Goal: Task Accomplishment & Management: Manage account settings

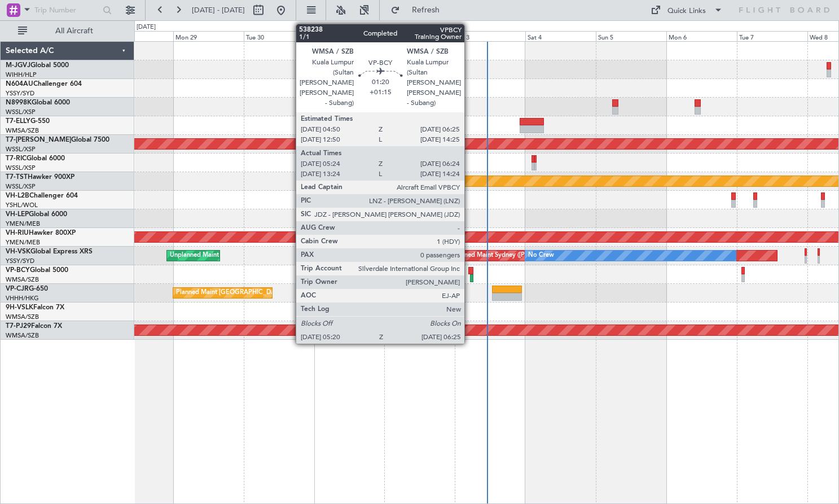
click at [469, 268] on div at bounding box center [470, 271] width 5 height 8
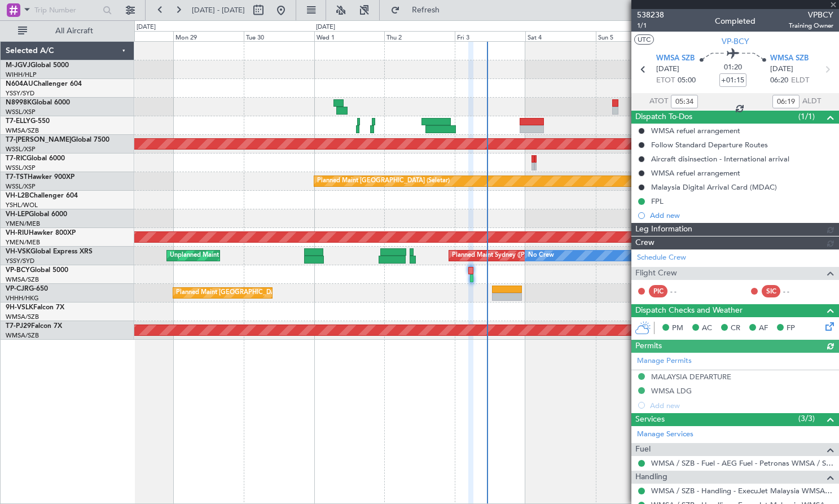
type input "[PERSON_NAME] (HHAFI)"
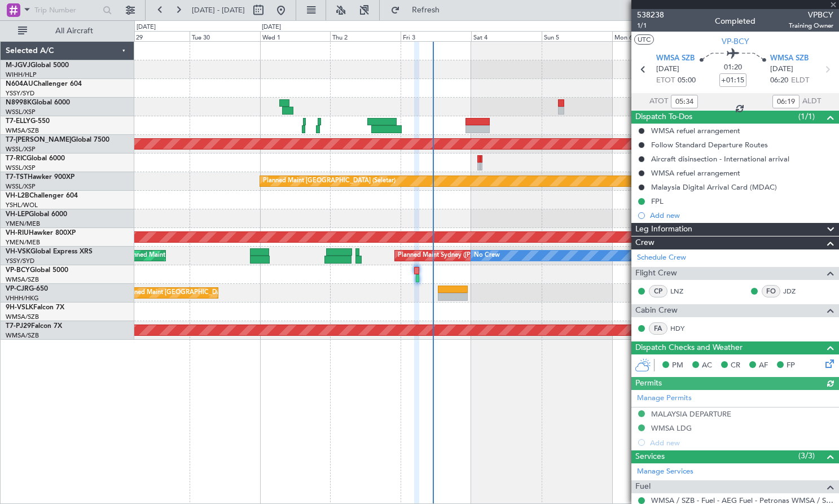
click at [516, 295] on div "Planned Maint [GEOGRAPHIC_DATA] ([GEOGRAPHIC_DATA] Intl)" at bounding box center [486, 293] width 704 height 19
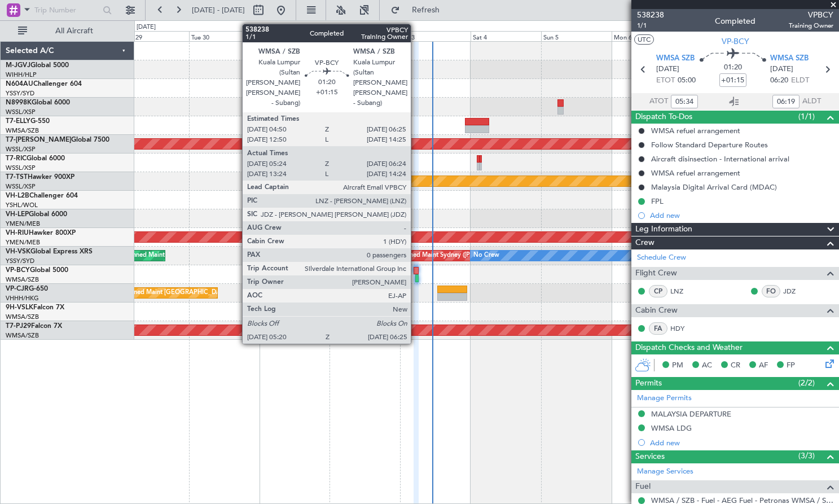
click at [416, 270] on div at bounding box center [416, 271] width 5 height 8
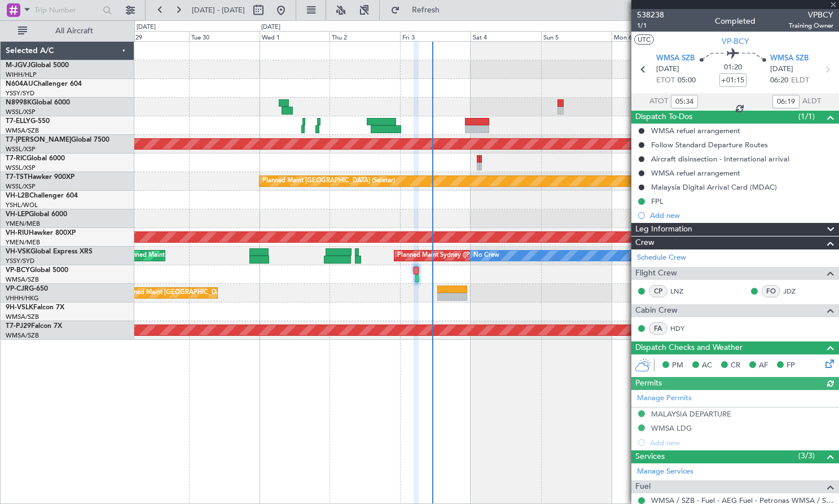
type input "[PERSON_NAME] (HHAFI)"
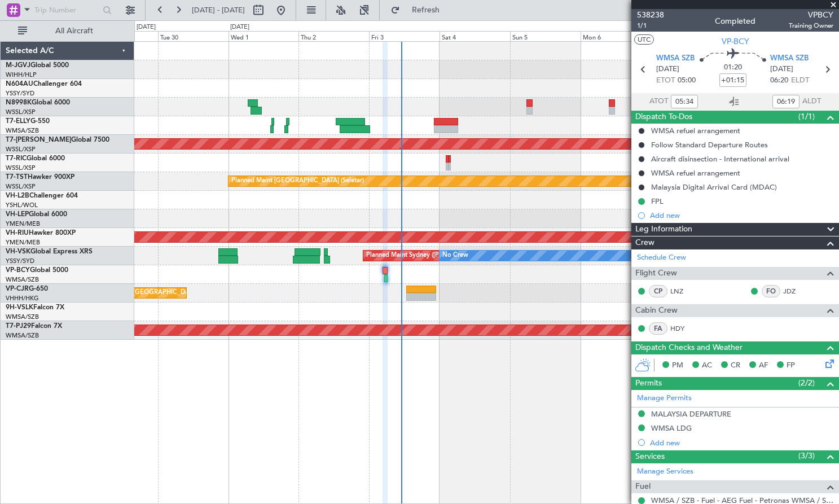
click at [459, 309] on div at bounding box center [486, 311] width 704 height 19
click at [450, 9] on span "Refresh" at bounding box center [425, 10] width 47 height 8
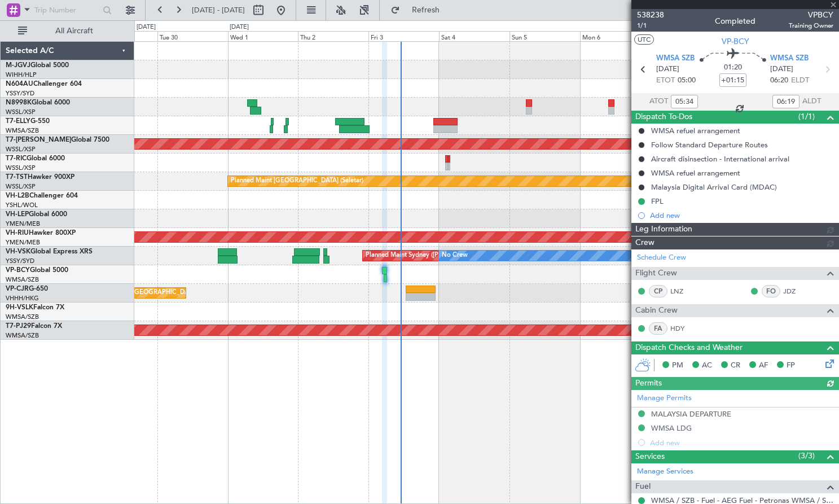
type input "[PERSON_NAME] (HHAFI)"
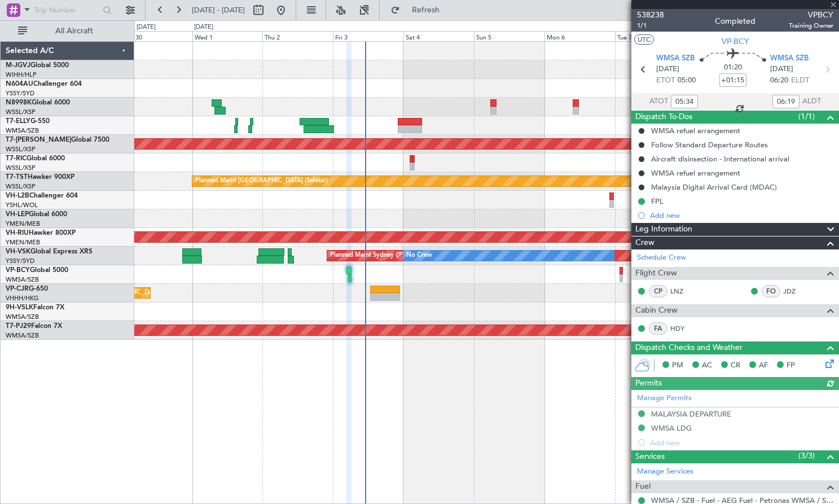
click at [322, 302] on div "Planned Maint [GEOGRAPHIC_DATA] ([GEOGRAPHIC_DATA] Intl)" at bounding box center [486, 293] width 704 height 19
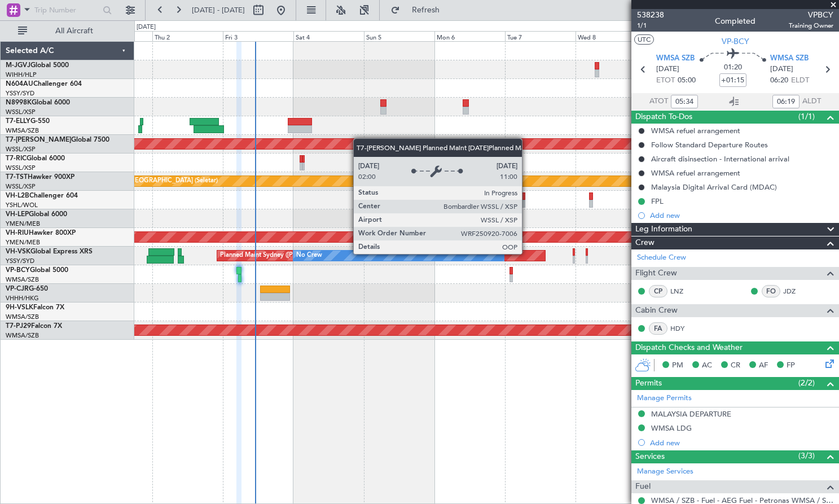
click at [335, 145] on div "Planned Maint [GEOGRAPHIC_DATA] (Seletar) Planned Maint [GEOGRAPHIC_DATA] (Sele…" at bounding box center [486, 191] width 704 height 298
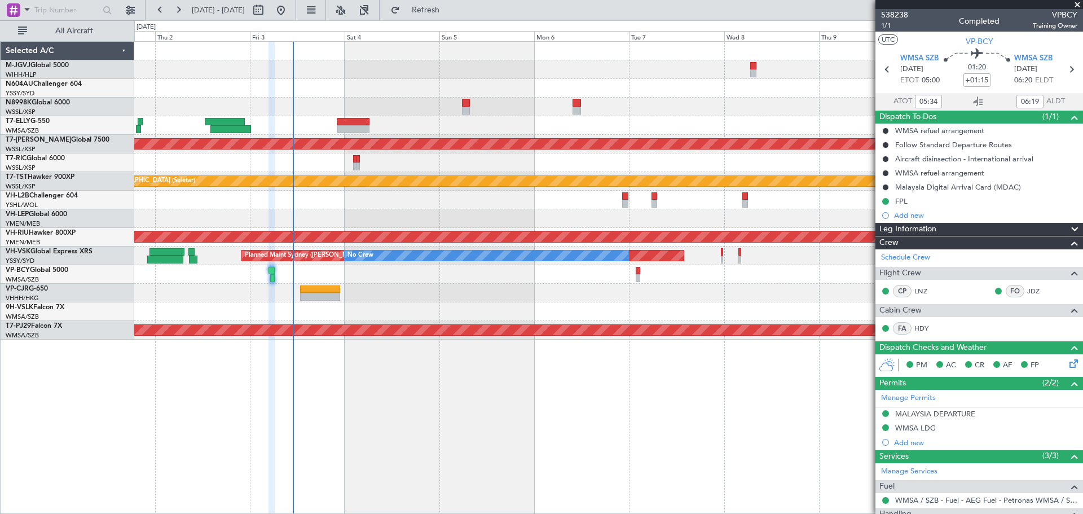
click at [568, 61] on div at bounding box center [608, 69] width 948 height 19
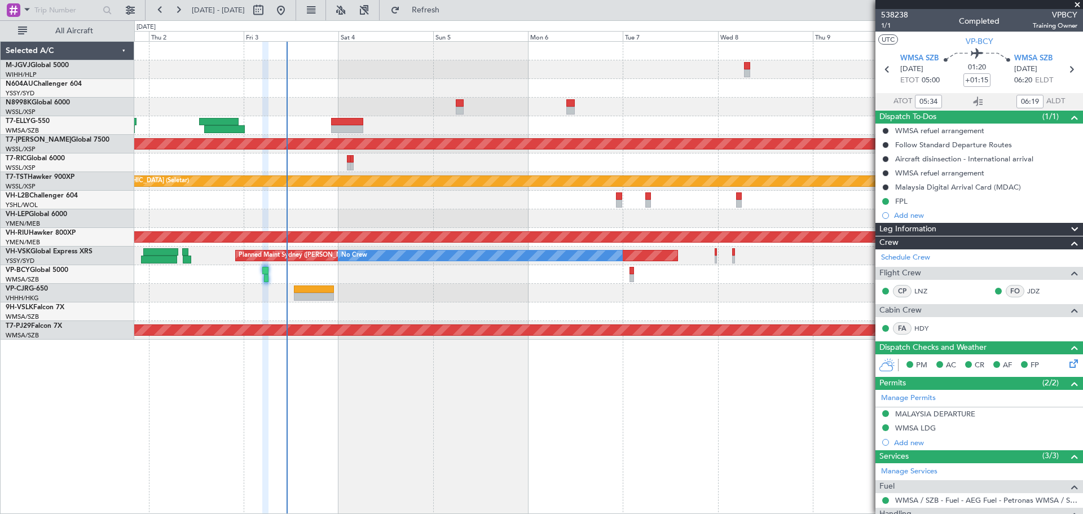
click at [440, 295] on div "Planned Maint [GEOGRAPHIC_DATA] ([GEOGRAPHIC_DATA] Intl)" at bounding box center [608, 293] width 948 height 19
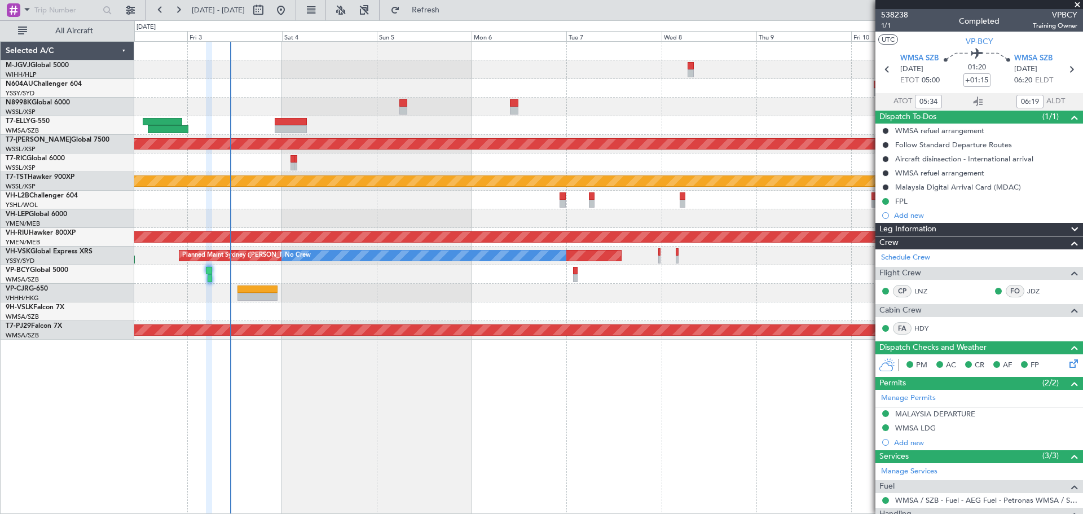
click at [290, 91] on div at bounding box center [608, 88] width 948 height 19
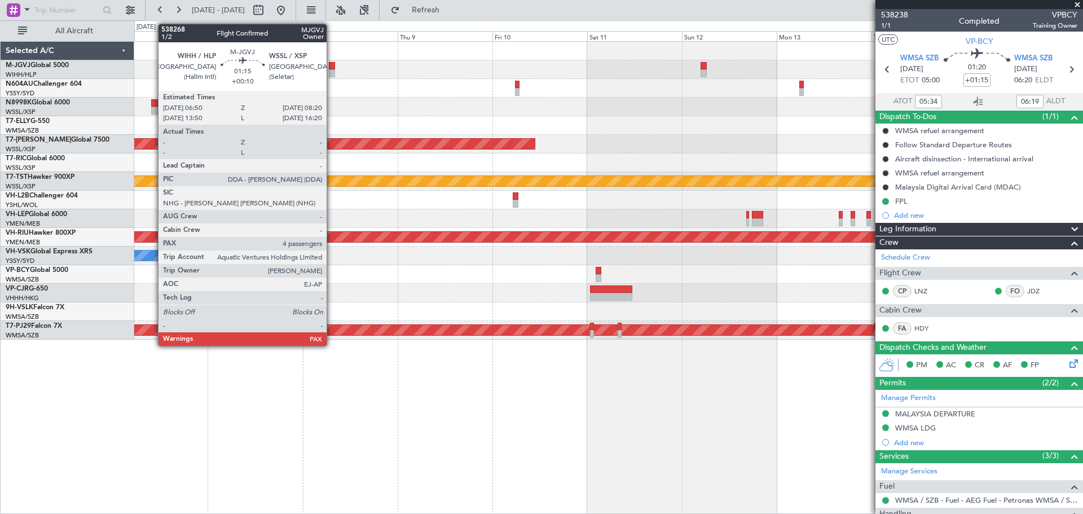
click at [332, 69] on div at bounding box center [332, 66] width 6 height 8
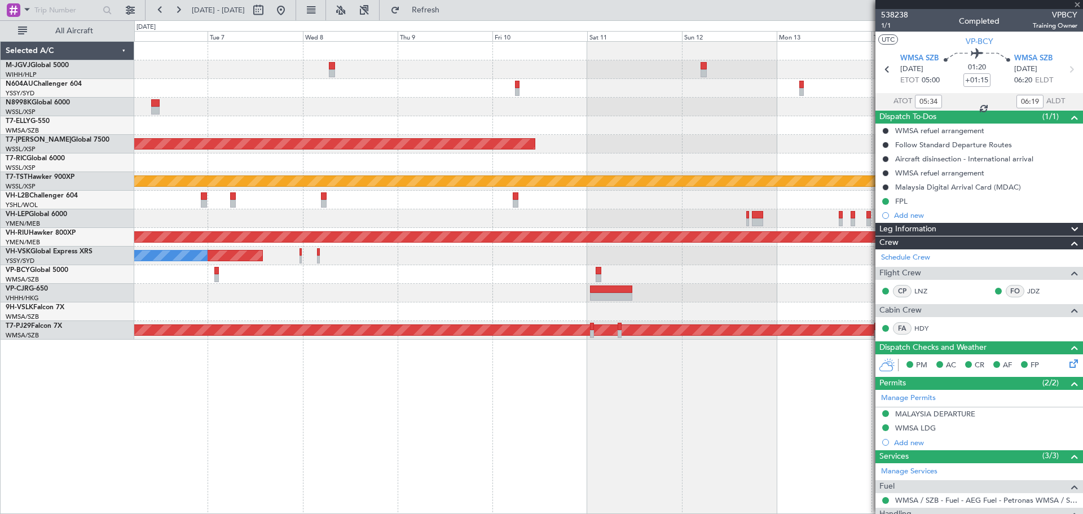
type input "+00:10"
type input "4"
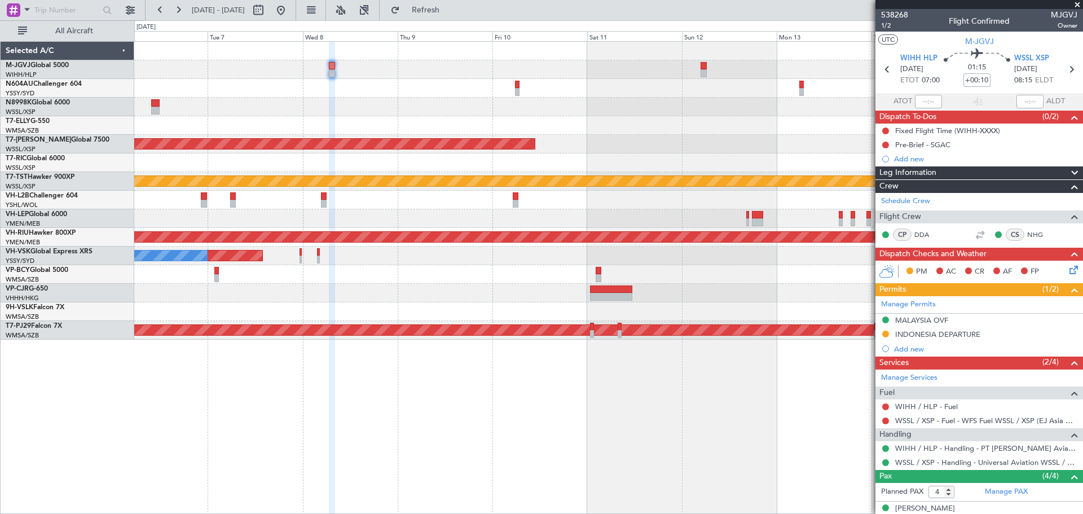
click at [458, 168] on div "Planned Maint [GEOGRAPHIC_DATA] (Seletar) Planned Maint [GEOGRAPHIC_DATA] (Sele…" at bounding box center [608, 191] width 948 height 298
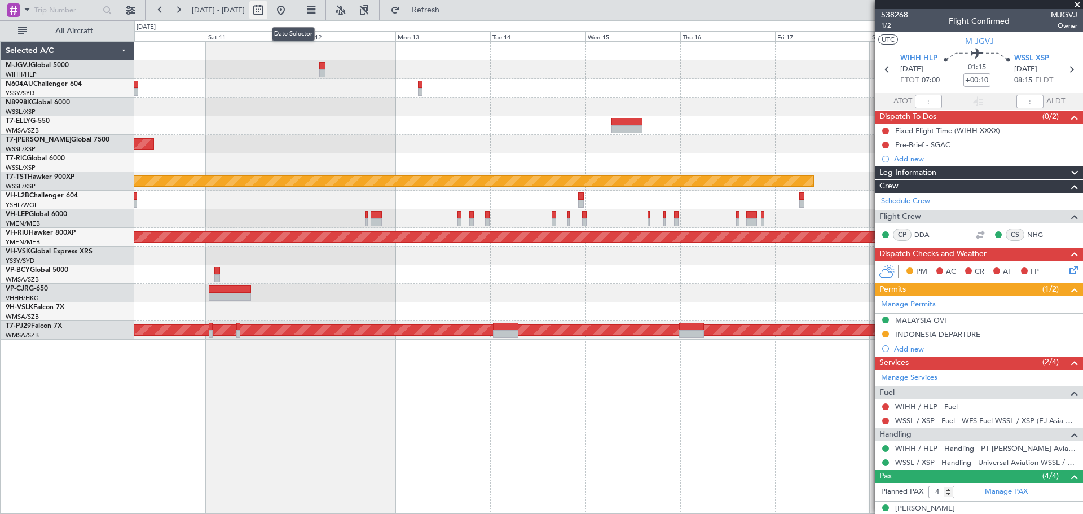
click at [267, 7] on button at bounding box center [258, 10] width 18 height 18
select select "10"
select select "2025"
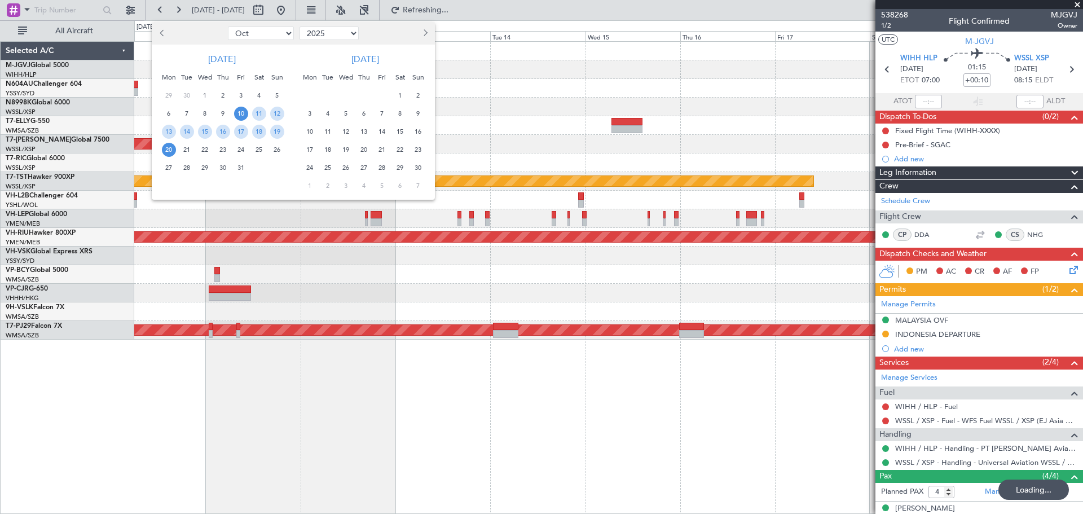
click at [423, 30] on span "Next month" at bounding box center [424, 32] width 7 height 7
select select "12"
click at [257, 132] on span "20" at bounding box center [259, 132] width 14 height 14
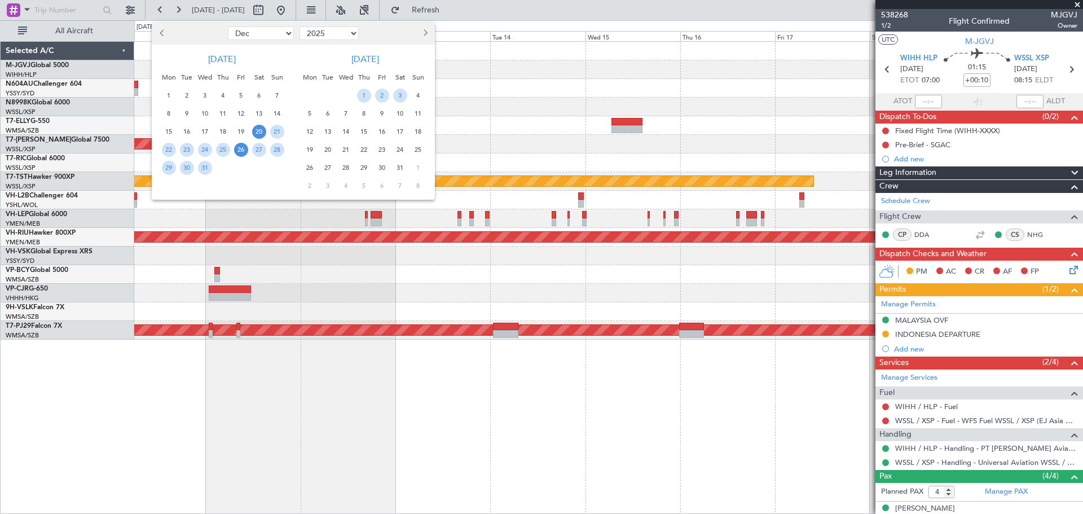
click at [237, 147] on span "26" at bounding box center [241, 150] width 14 height 14
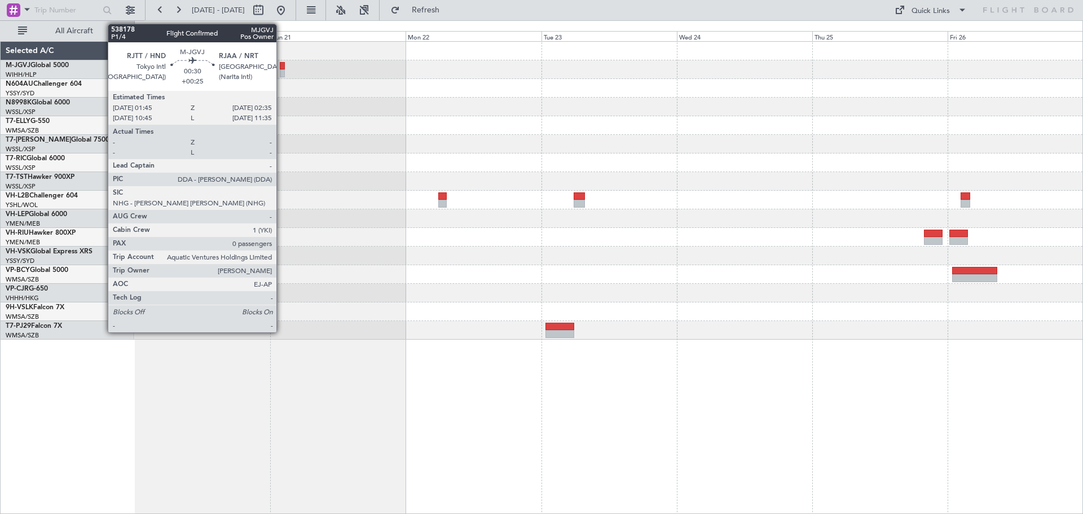
click at [282, 73] on div at bounding box center [282, 73] width 5 height 8
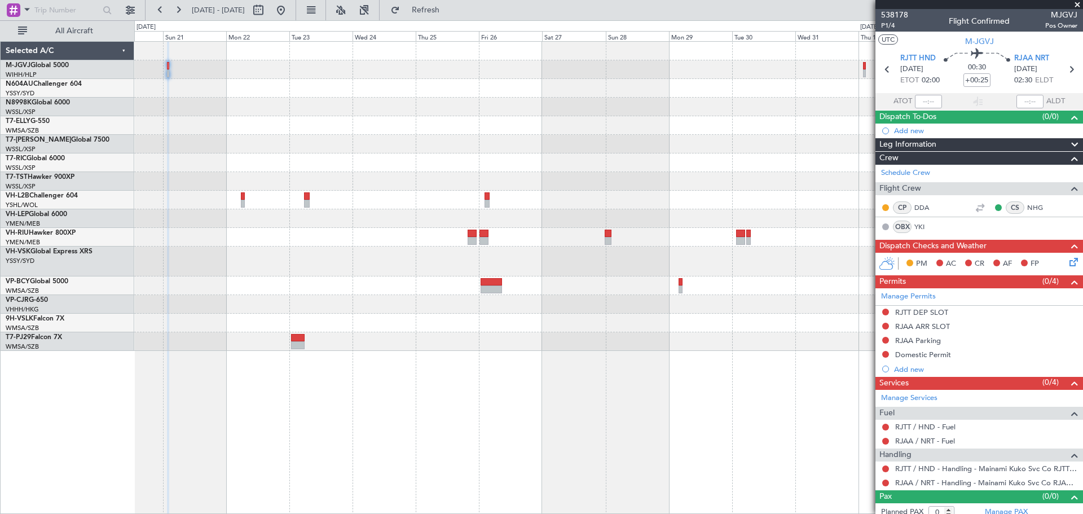
click at [435, 135] on div at bounding box center [608, 196] width 948 height 309
click at [1078, 4] on span at bounding box center [1077, 5] width 11 height 10
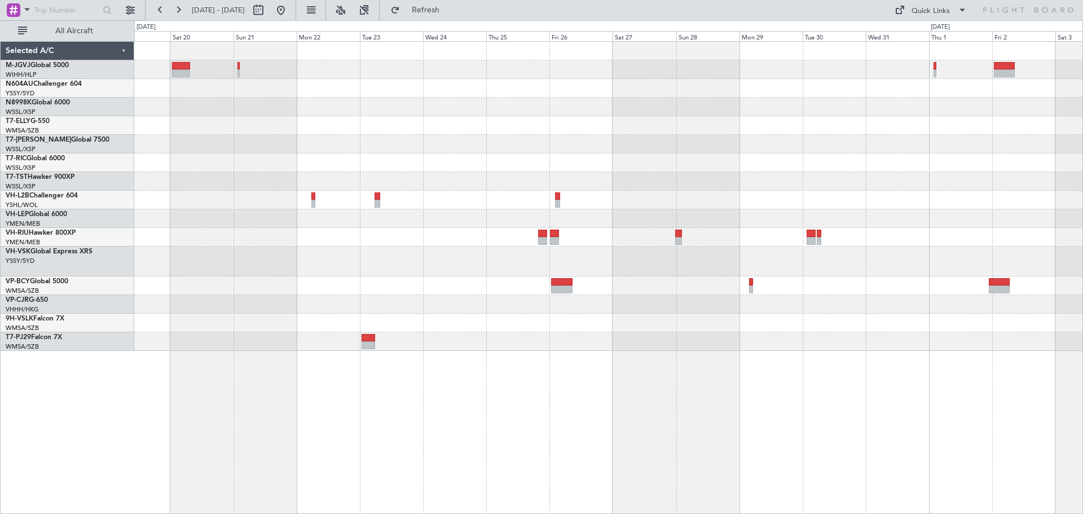
click at [569, 122] on div at bounding box center [608, 125] width 948 height 19
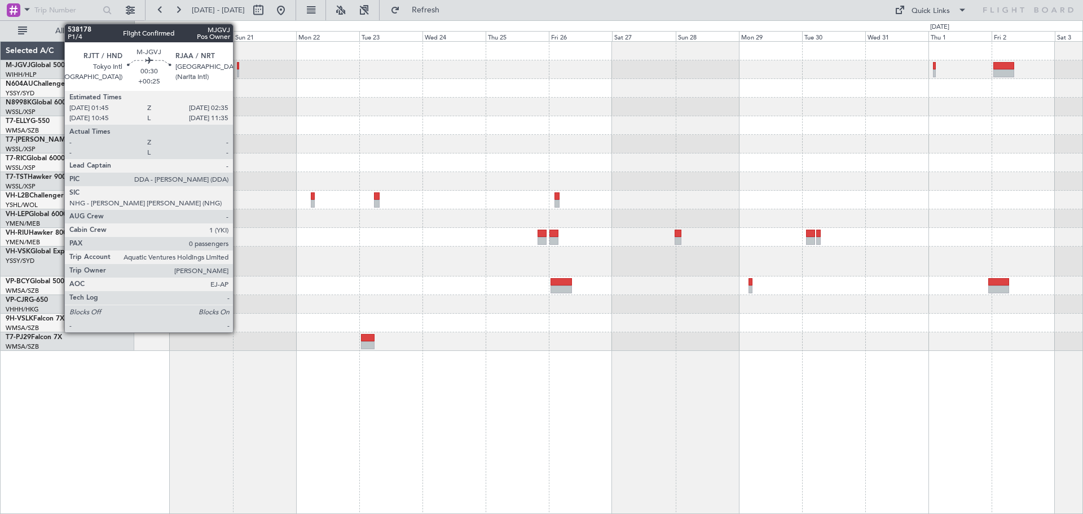
click at [238, 71] on div at bounding box center [238, 73] width 2 height 8
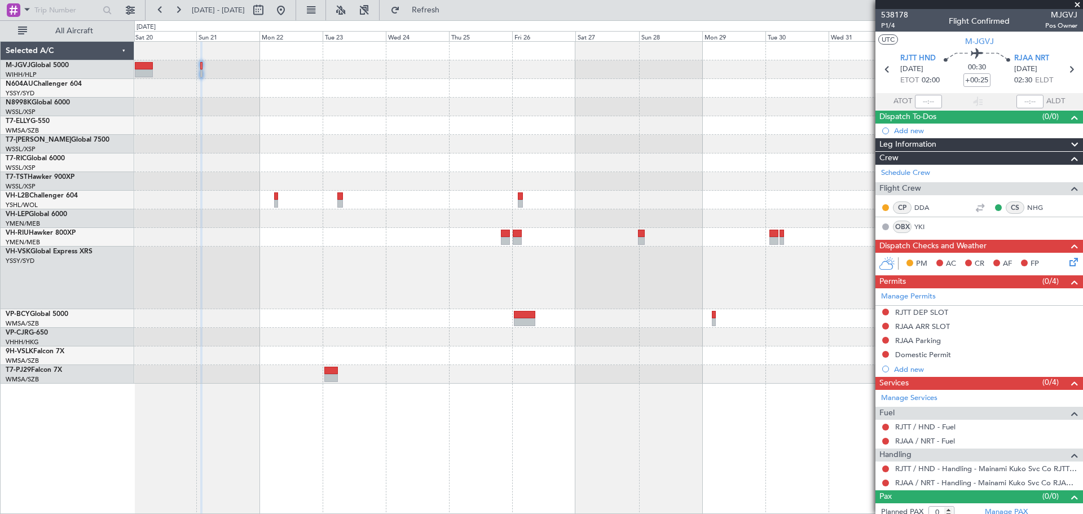
click at [553, 173] on div at bounding box center [608, 213] width 948 height 342
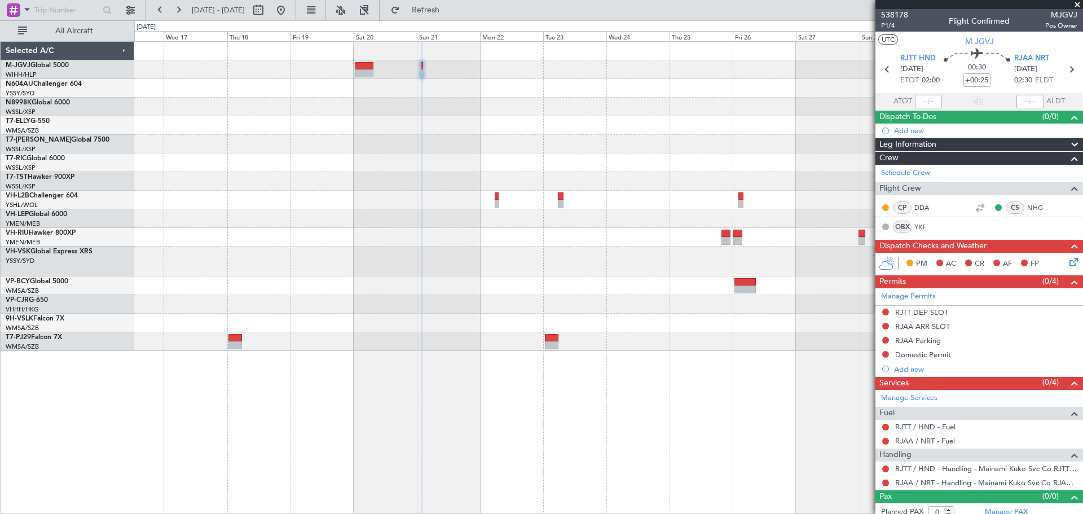
click at [649, 107] on div at bounding box center [608, 196] width 948 height 309
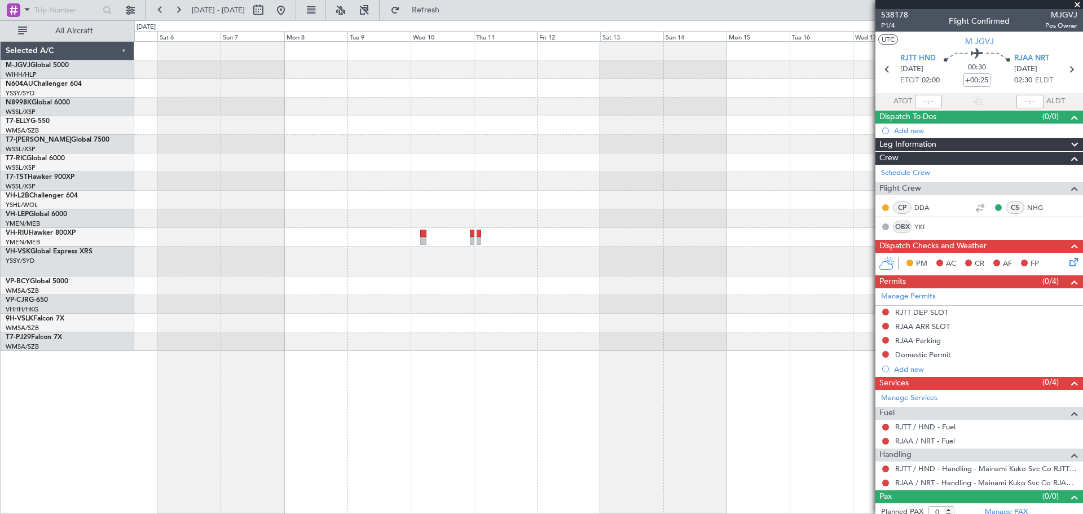
click at [744, 85] on div at bounding box center [608, 196] width 948 height 309
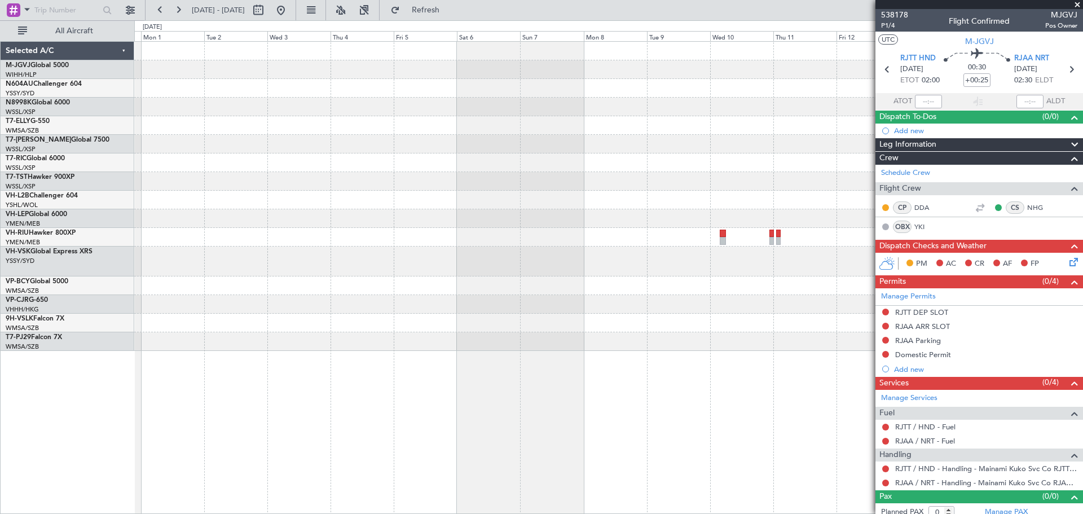
click at [631, 120] on div at bounding box center [608, 125] width 948 height 19
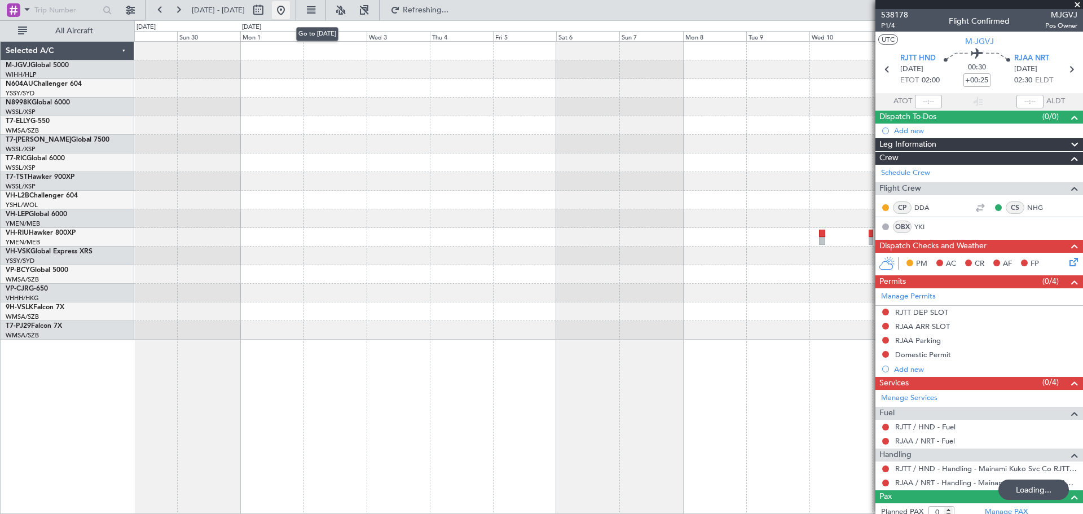
click at [290, 6] on button at bounding box center [281, 10] width 18 height 18
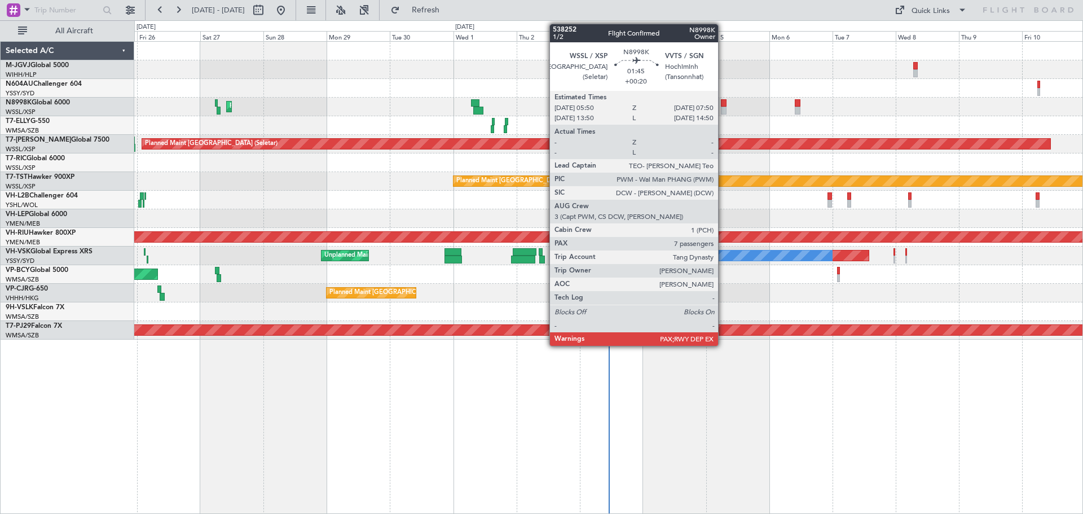
click at [723, 105] on div at bounding box center [724, 103] width 6 height 8
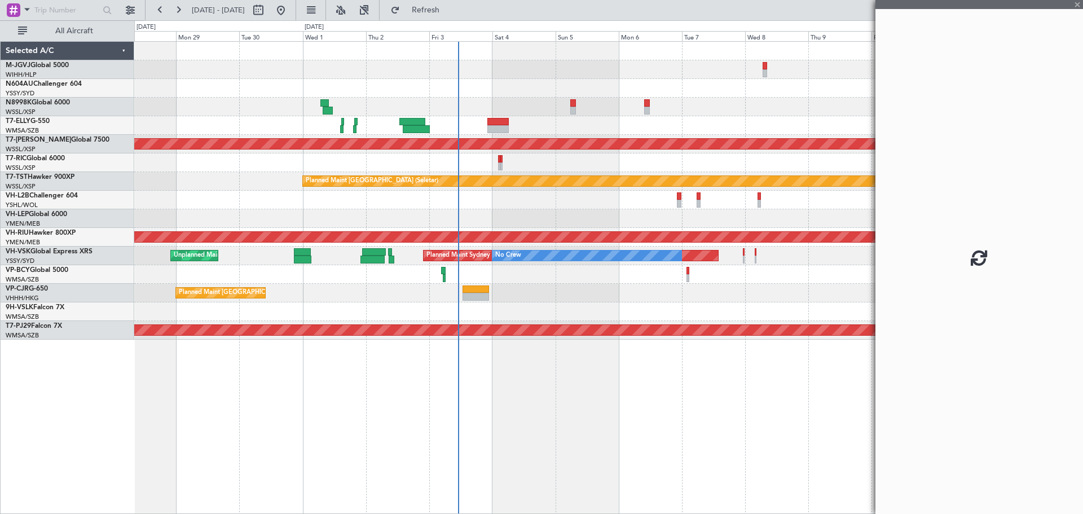
click at [609, 124] on div at bounding box center [608, 125] width 948 height 19
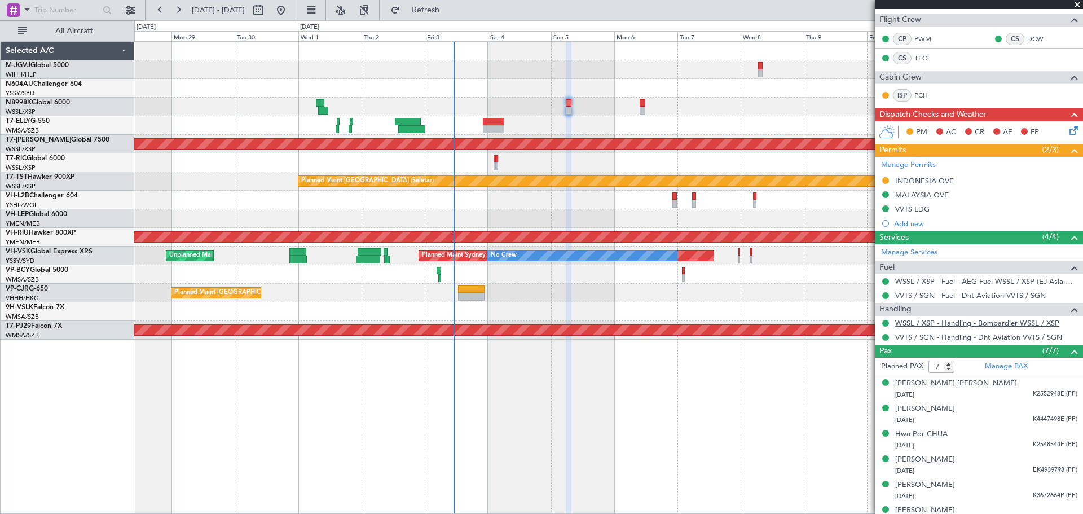
scroll to position [236, 0]
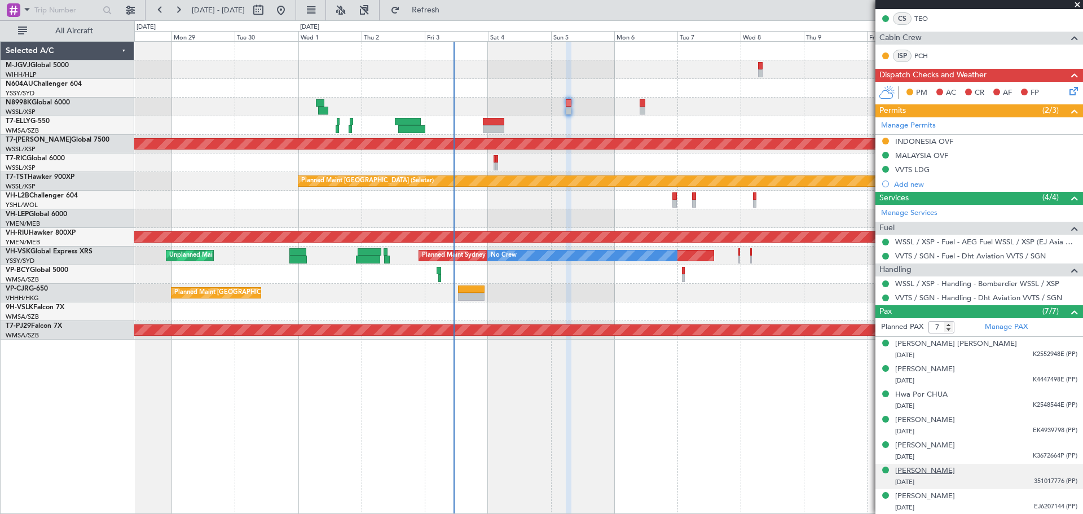
click at [946, 469] on div "[PERSON_NAME]" at bounding box center [925, 470] width 60 height 11
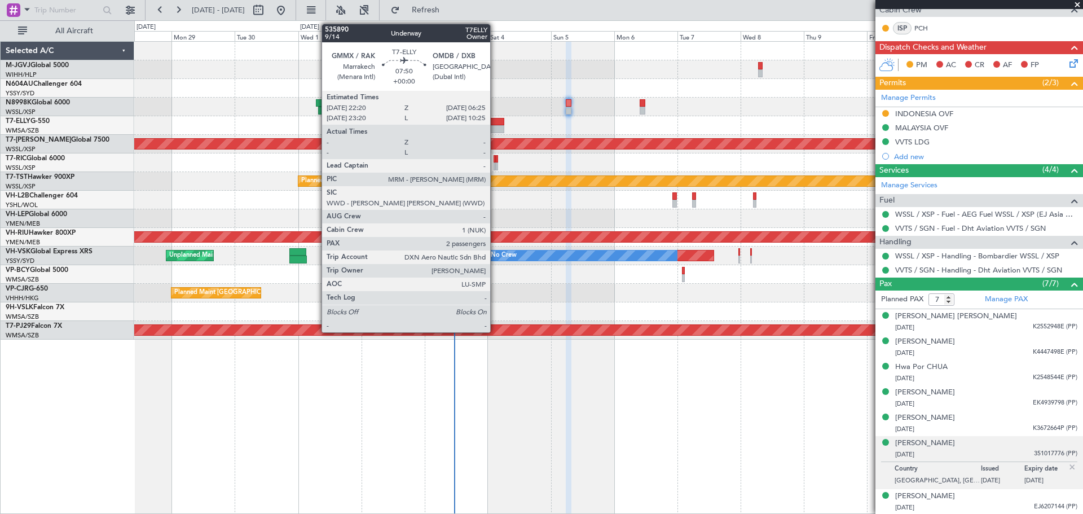
click at [495, 124] on div at bounding box center [493, 122] width 21 height 8
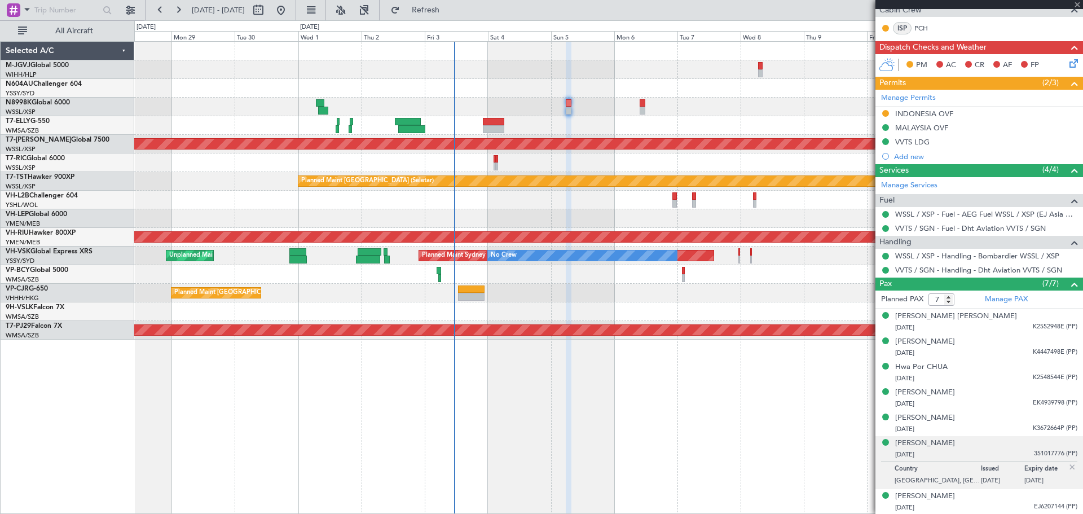
type input "2"
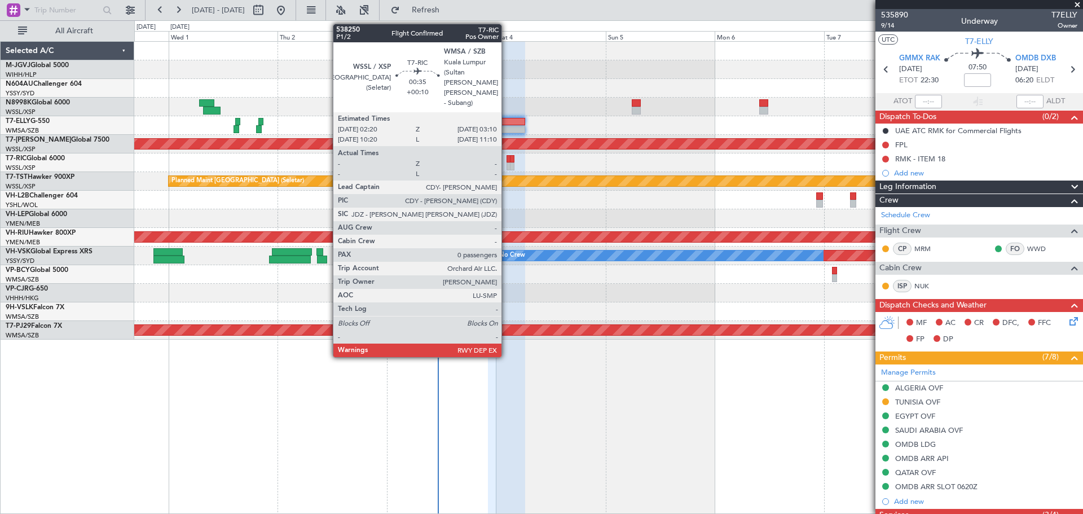
click at [507, 163] on div at bounding box center [509, 166] width 4 height 8
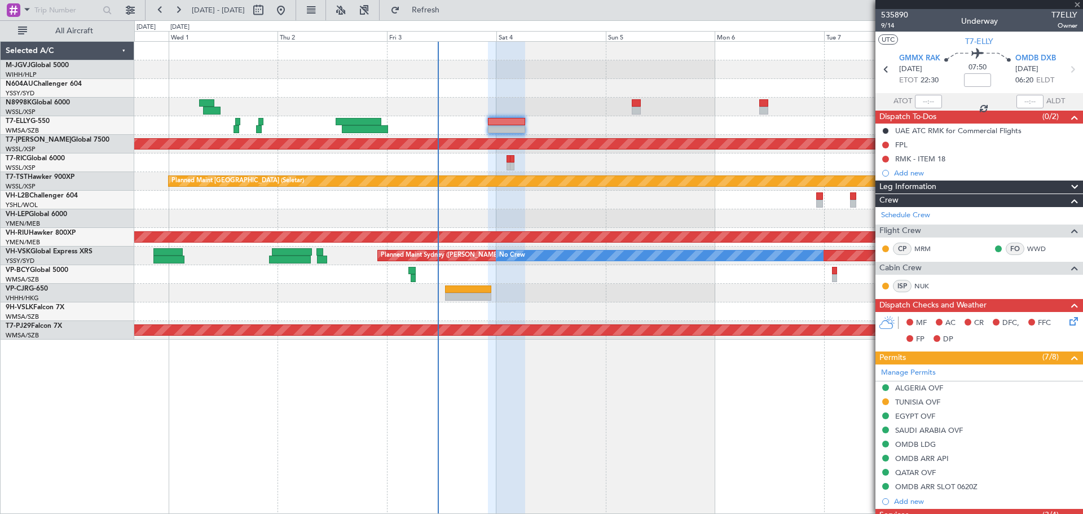
type input "+00:10"
type input "0"
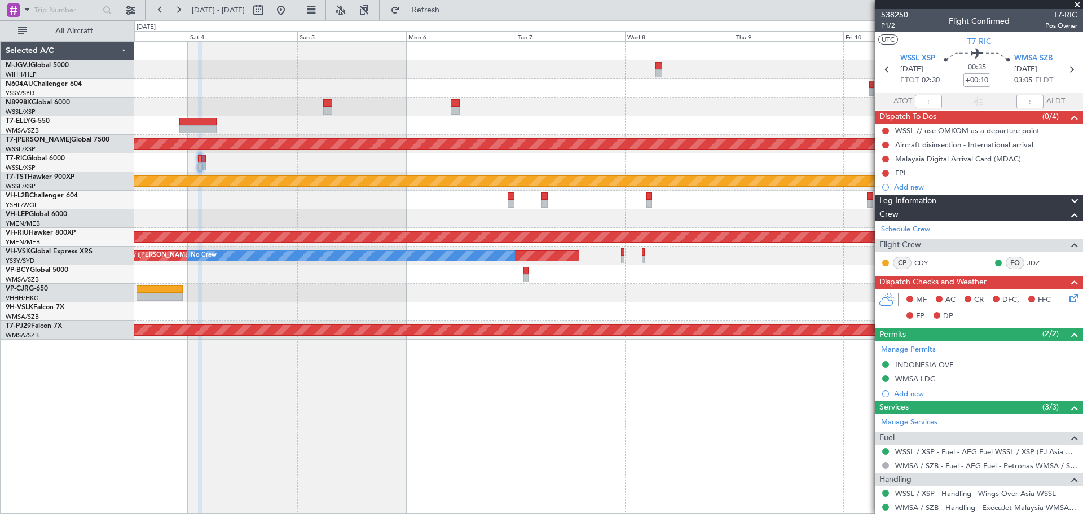
click at [460, 287] on div "Planned Maint [GEOGRAPHIC_DATA] (Seletar) Planned Maint [GEOGRAPHIC_DATA] (Sele…" at bounding box center [608, 191] width 948 height 298
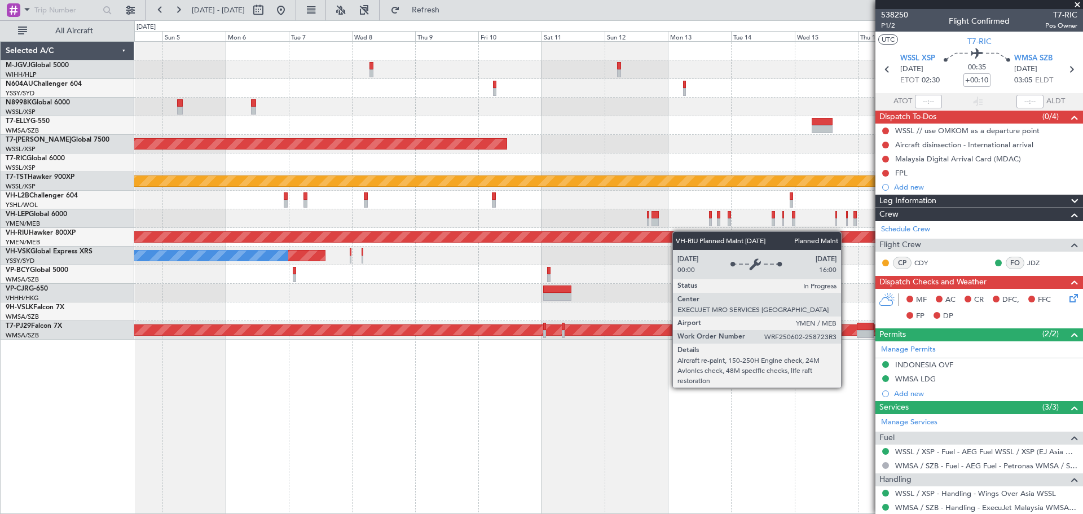
click at [500, 243] on div "Planned Maint [GEOGRAPHIC_DATA] ([GEOGRAPHIC_DATA])" at bounding box center [608, 237] width 948 height 19
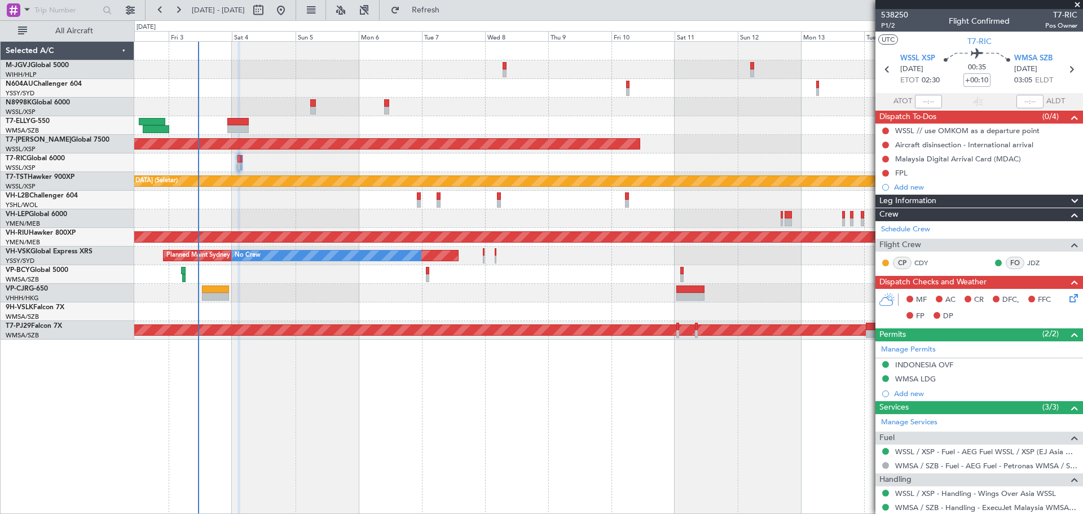
click at [543, 295] on div "Planned Maint [GEOGRAPHIC_DATA] (Seletar) Planned Maint [GEOGRAPHIC_DATA] (Sele…" at bounding box center [608, 191] width 948 height 298
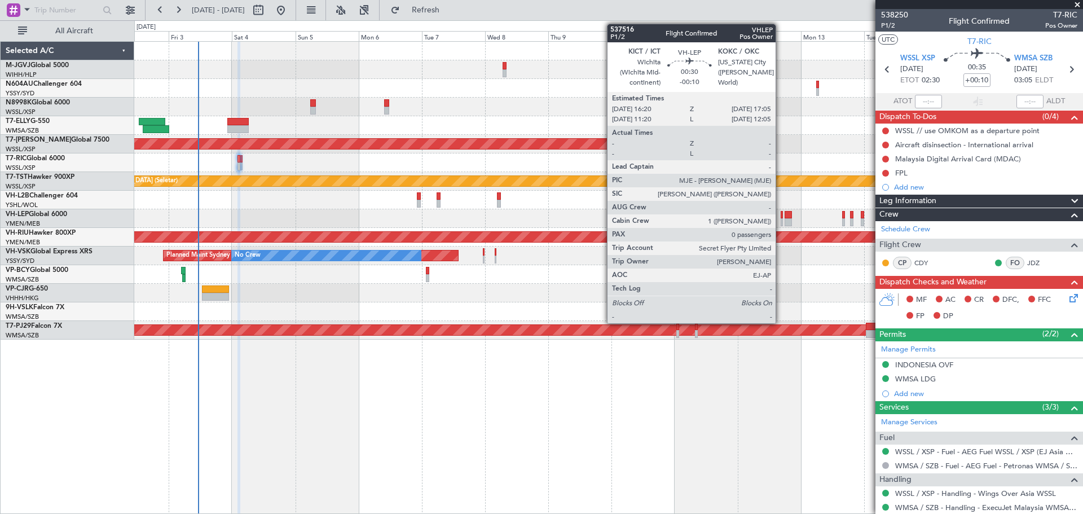
click at [781, 217] on div at bounding box center [782, 215] width 2 height 8
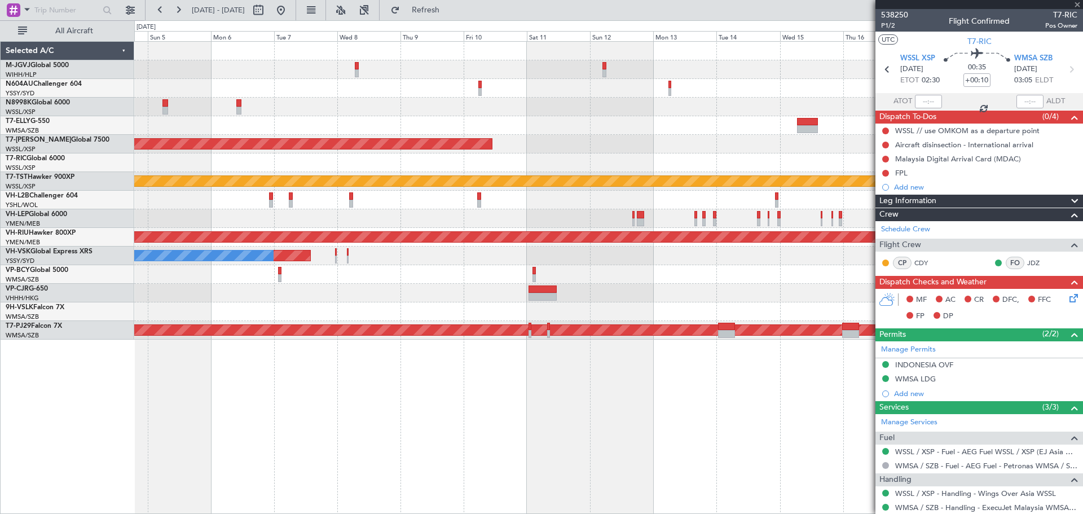
click at [592, 229] on div "Planned Maint [GEOGRAPHIC_DATA] (Seletar) Planned Maint [GEOGRAPHIC_DATA] (Sele…" at bounding box center [608, 191] width 948 height 298
type input "-00:10"
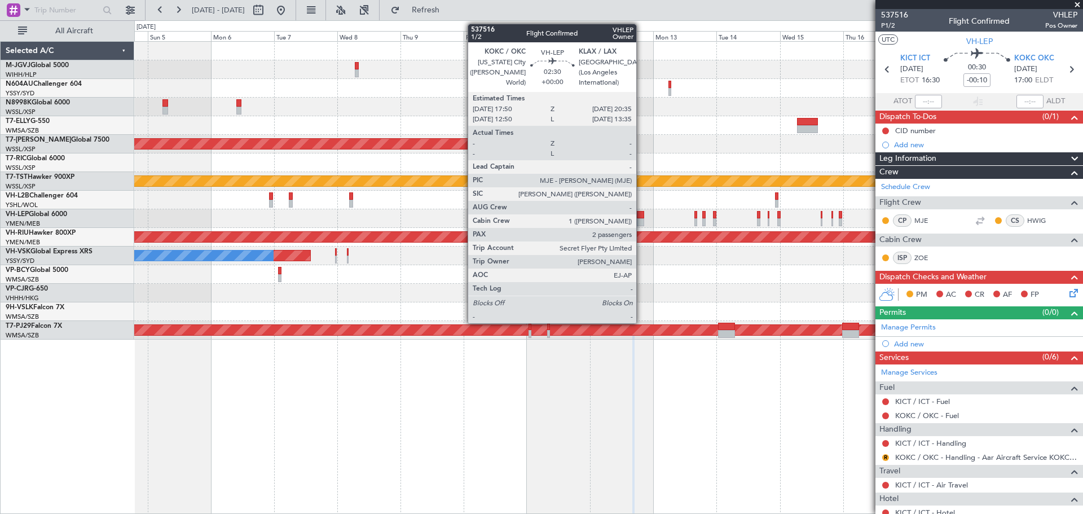
click at [642, 214] on div at bounding box center [640, 215] width 7 height 8
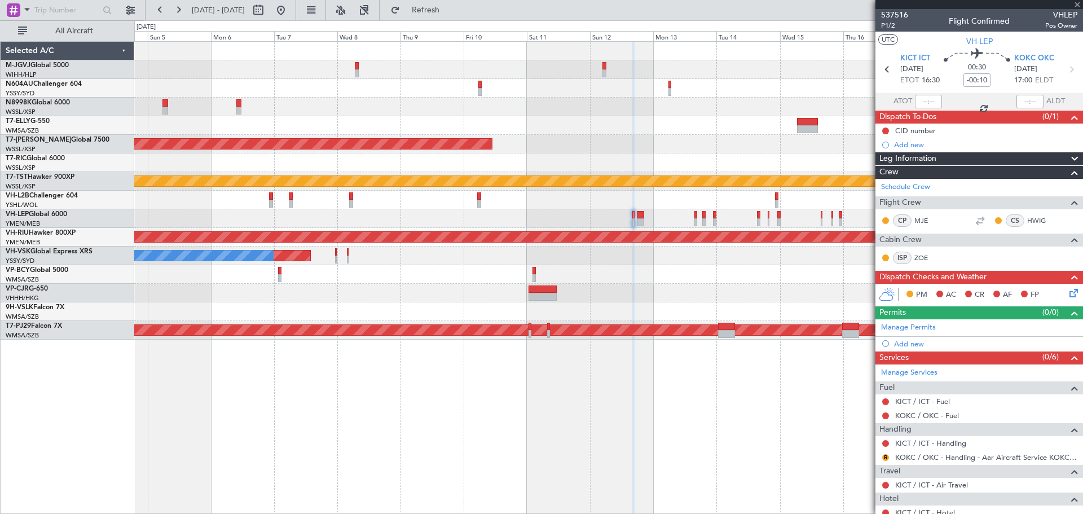
type input "2"
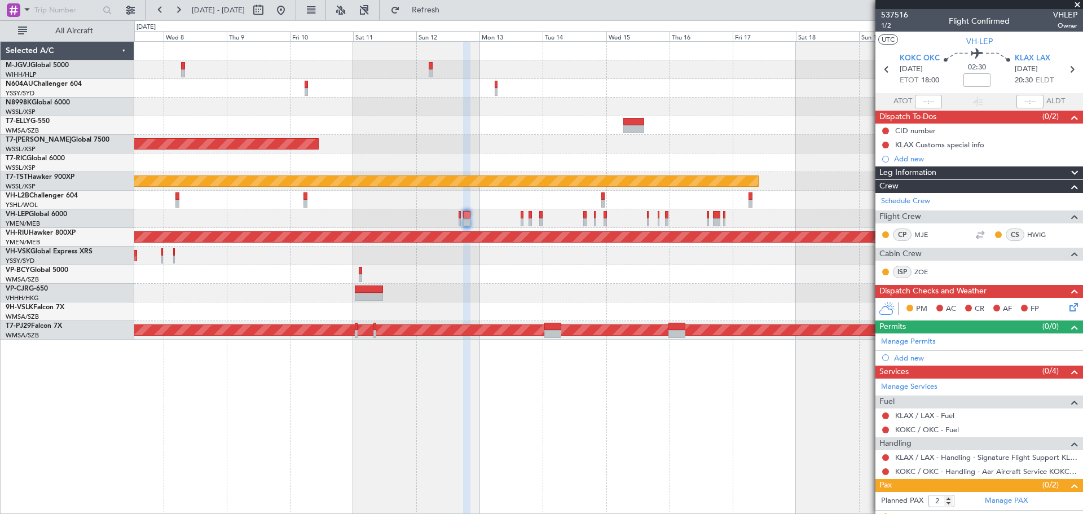
click at [494, 259] on div "Planned Maint [GEOGRAPHIC_DATA] (Seletar) Planned Maint [GEOGRAPHIC_DATA] (Sele…" at bounding box center [608, 191] width 948 height 298
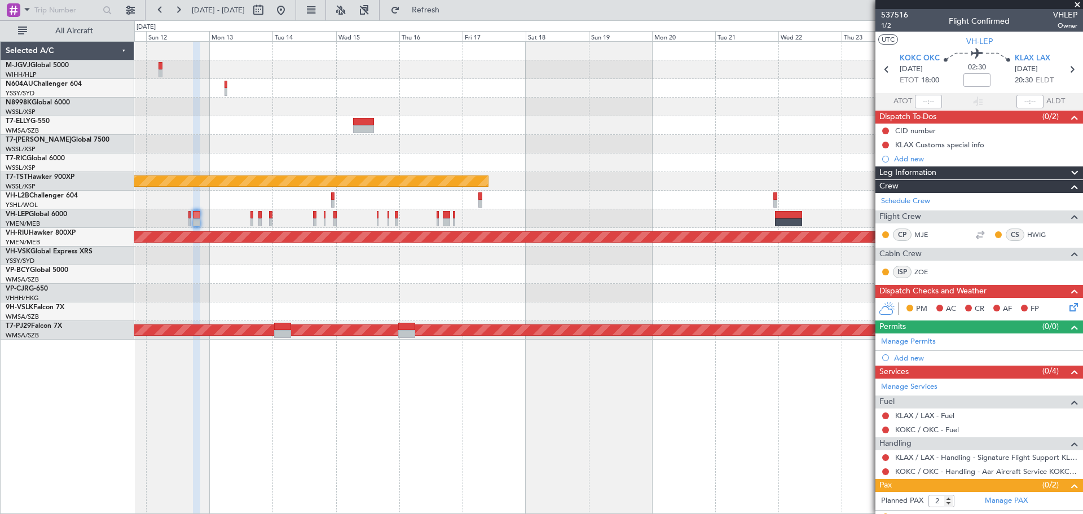
click at [509, 194] on div at bounding box center [608, 200] width 948 height 19
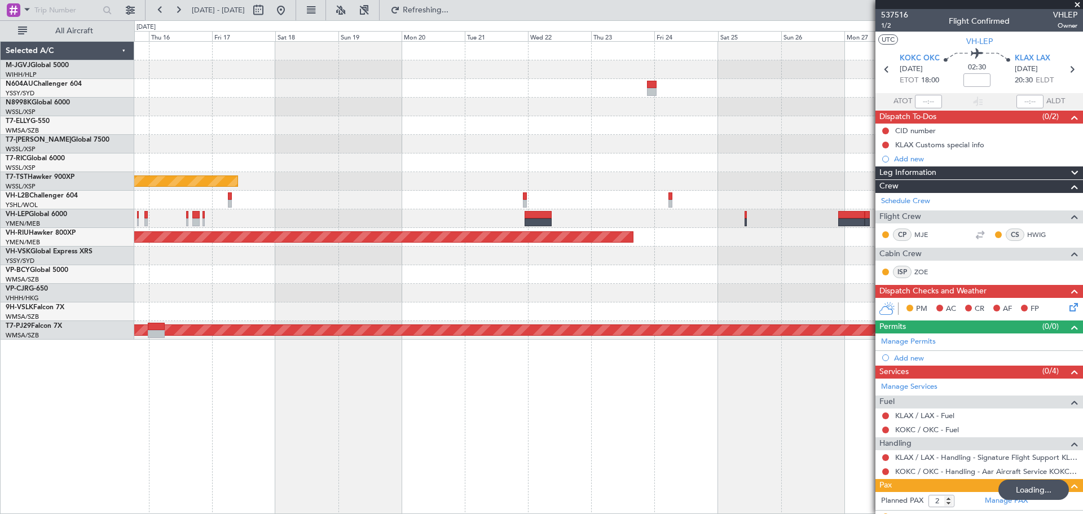
click at [493, 225] on div at bounding box center [608, 218] width 948 height 19
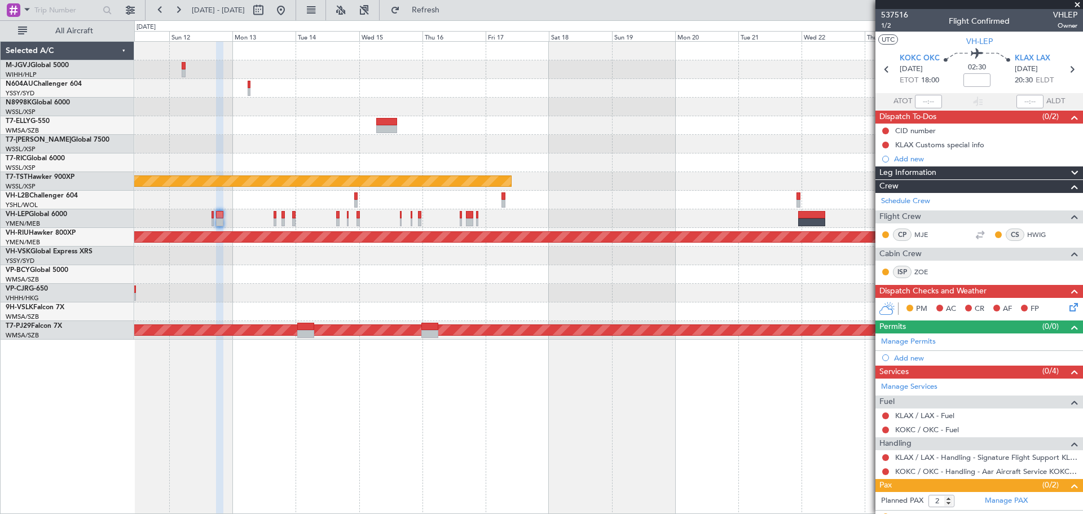
click at [583, 208] on div "Planned Maint [GEOGRAPHIC_DATA] (Seletar) Planned Maint [GEOGRAPHIC_DATA] (Sele…" at bounding box center [608, 191] width 948 height 298
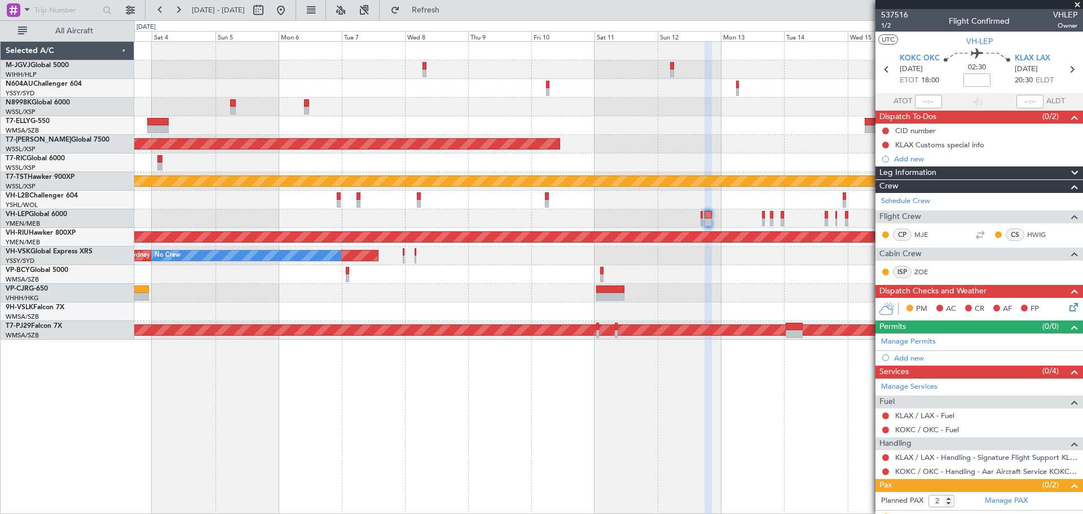
click at [449, 300] on div "Planned Maint [GEOGRAPHIC_DATA] ([GEOGRAPHIC_DATA] Intl)" at bounding box center [608, 293] width 948 height 19
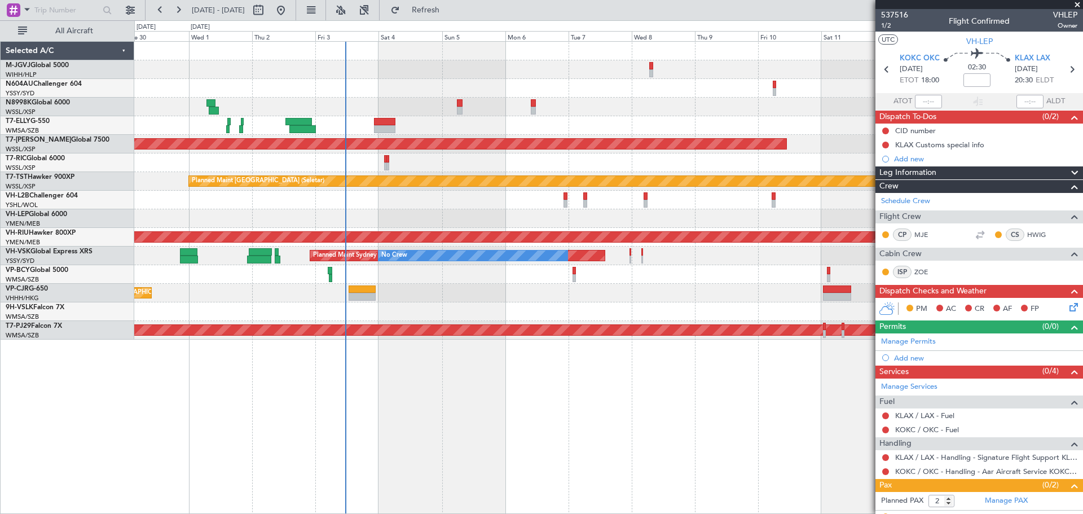
click at [575, 300] on div "Planned Maint [GEOGRAPHIC_DATA] ([GEOGRAPHIC_DATA] Intl)" at bounding box center [608, 293] width 948 height 19
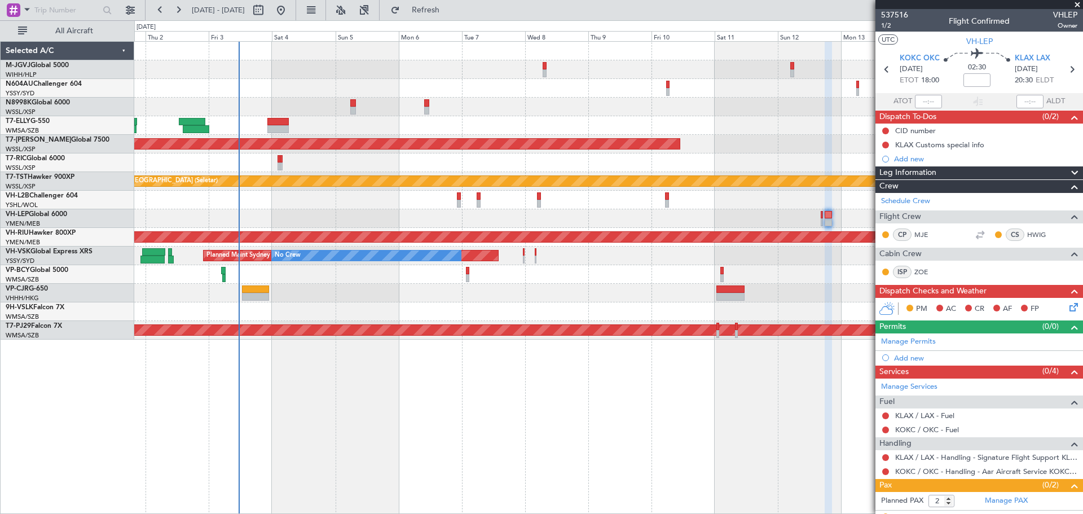
click at [563, 297] on div "Planned Maint [GEOGRAPHIC_DATA] ([GEOGRAPHIC_DATA] Intl)" at bounding box center [608, 293] width 948 height 19
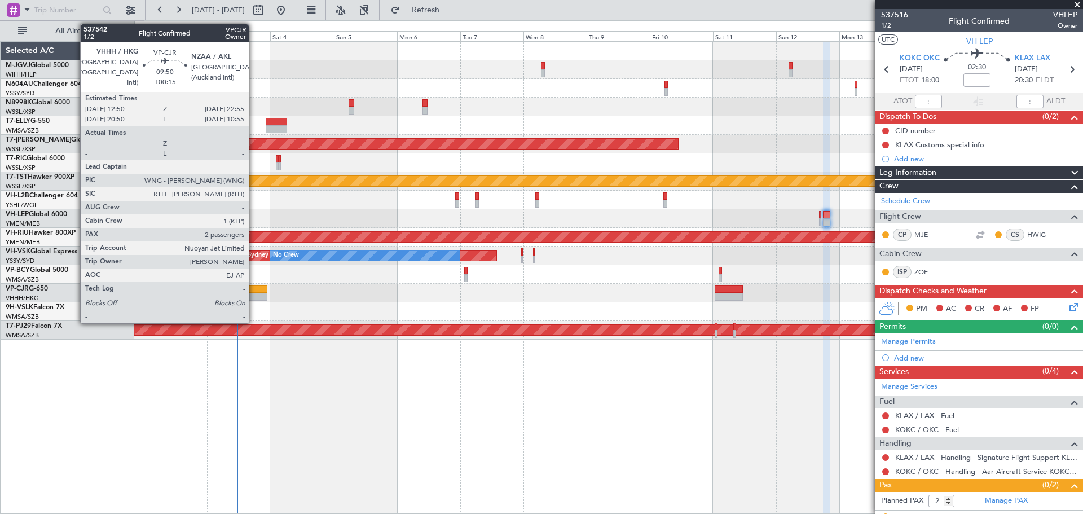
click at [254, 295] on div at bounding box center [253, 297] width 27 height 8
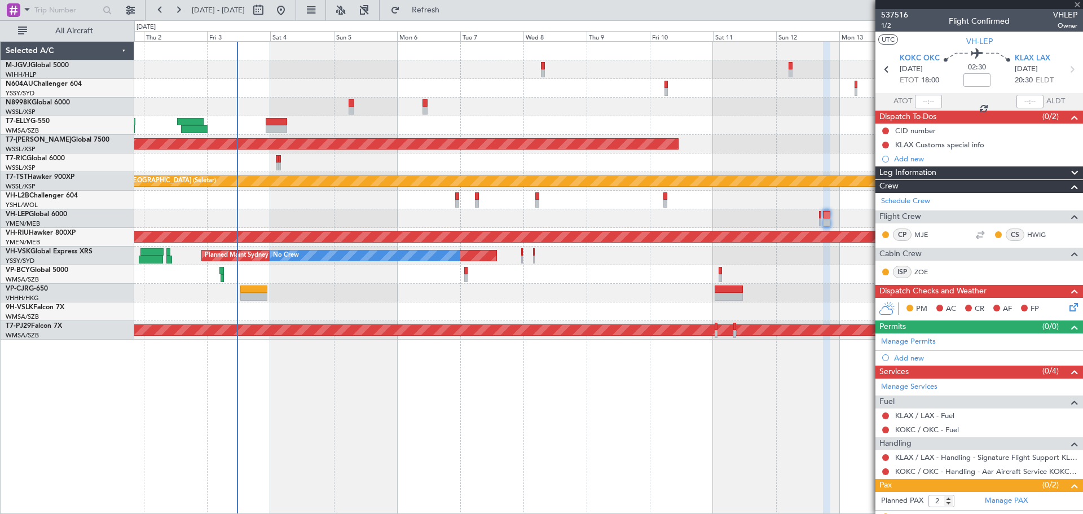
type input "+00:15"
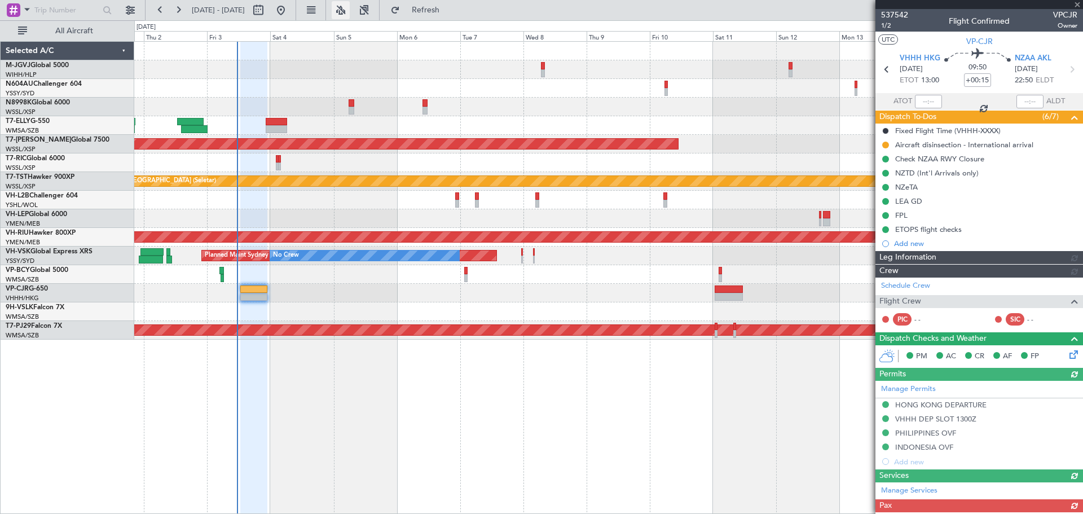
type input "[PERSON_NAME] (LEU)"
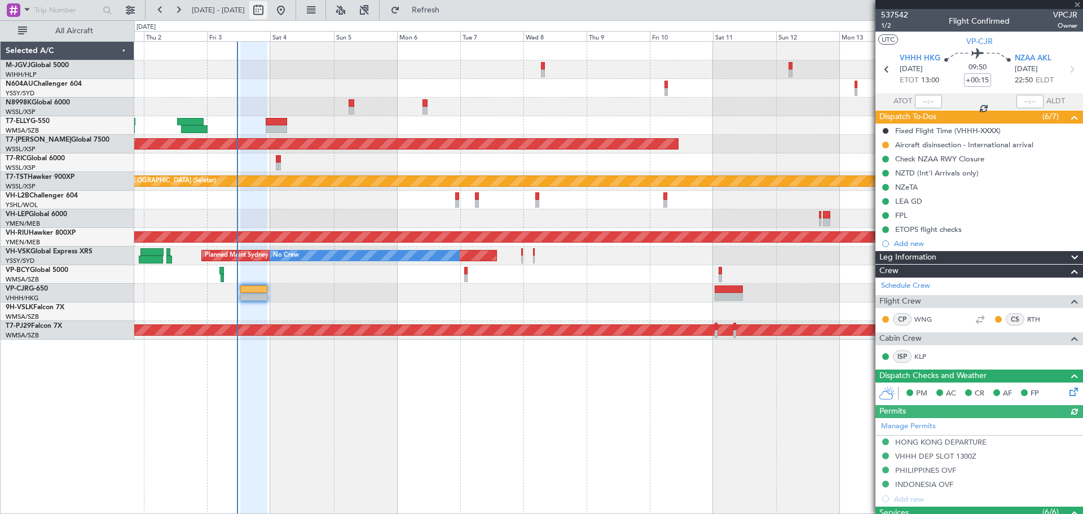
type input "[PERSON_NAME] (LEU)"
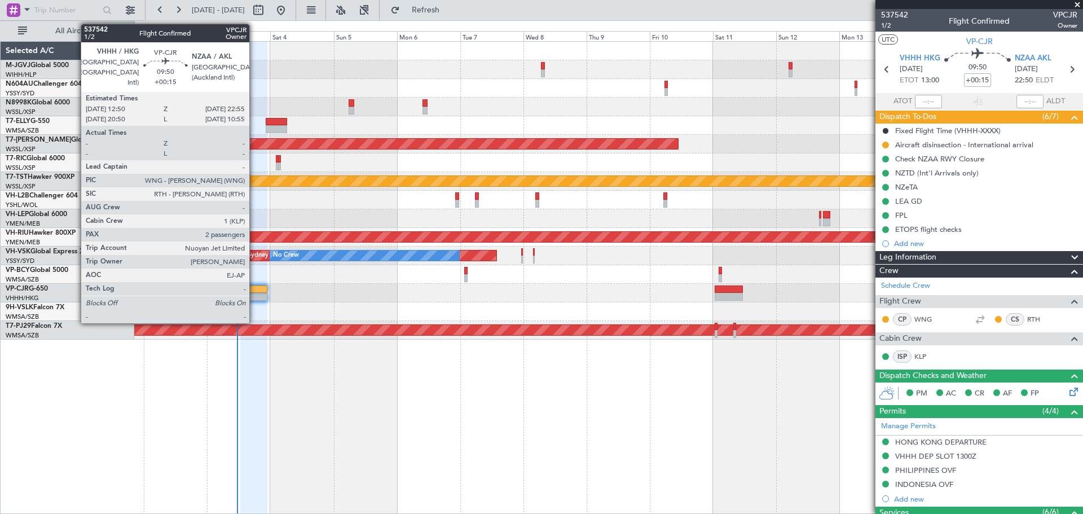
click at [254, 292] on div at bounding box center [253, 289] width 27 height 8
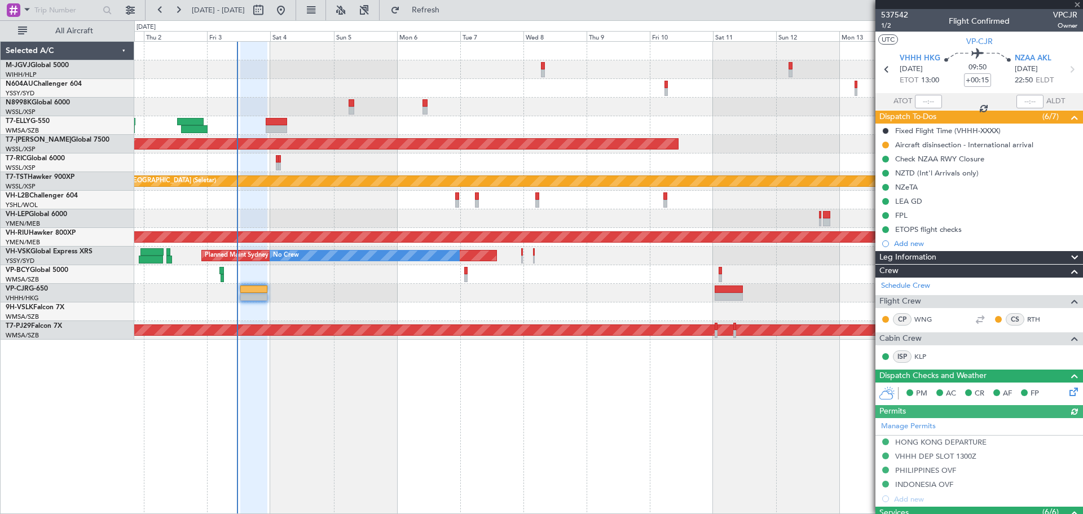
type input "[PERSON_NAME] (LEU)"
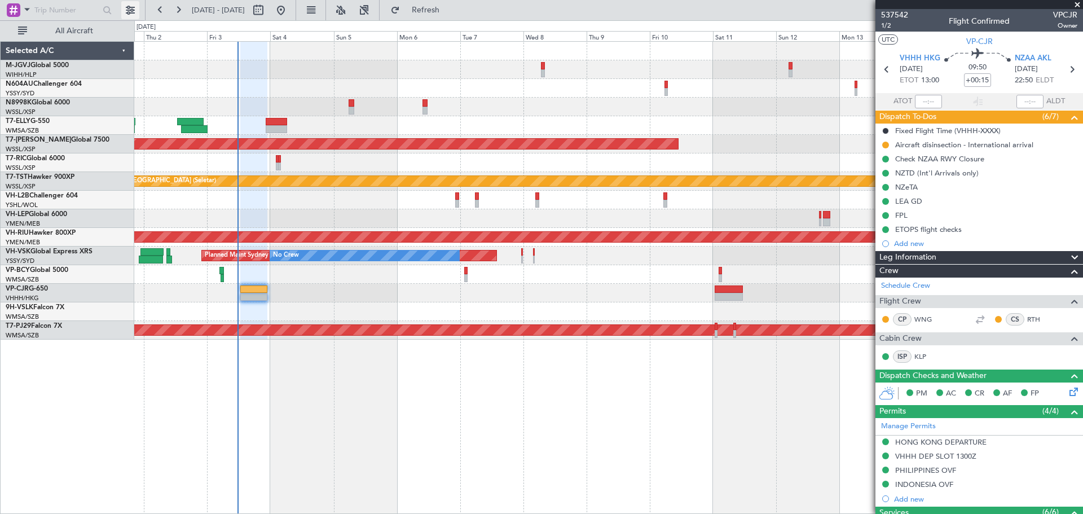
type input "[PERSON_NAME] (LEU)"
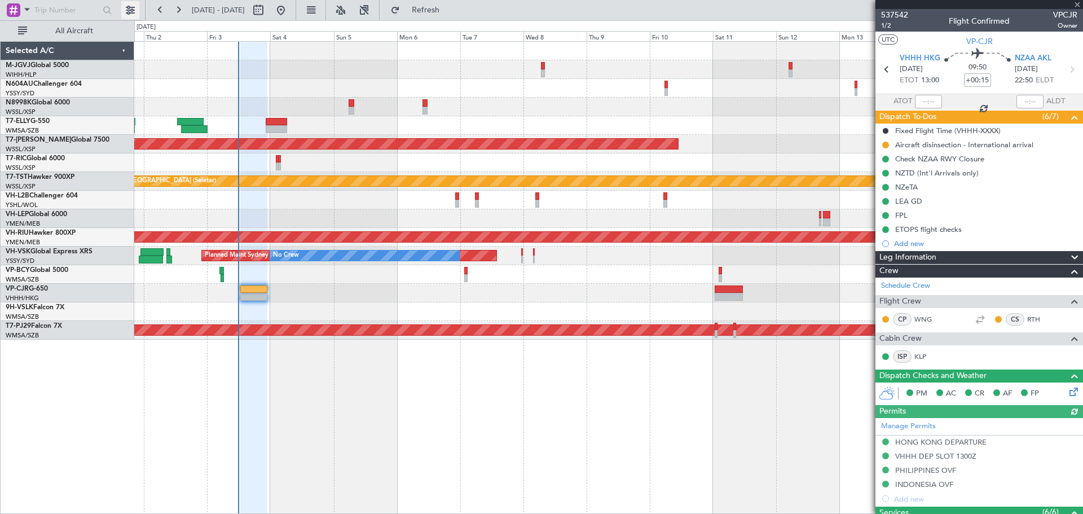
type input "[PERSON_NAME] (LEU)"
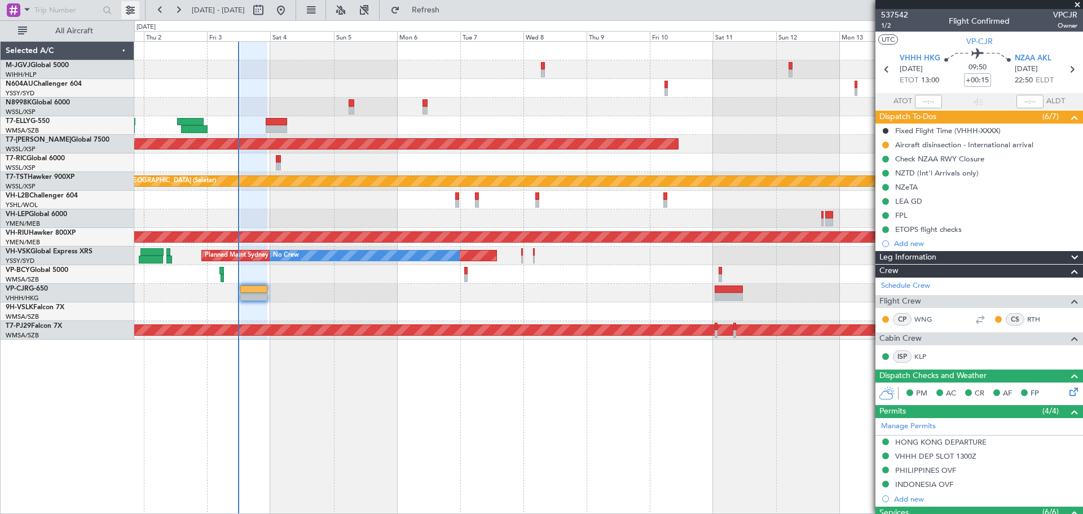
type input "[PERSON_NAME] (LEU)"
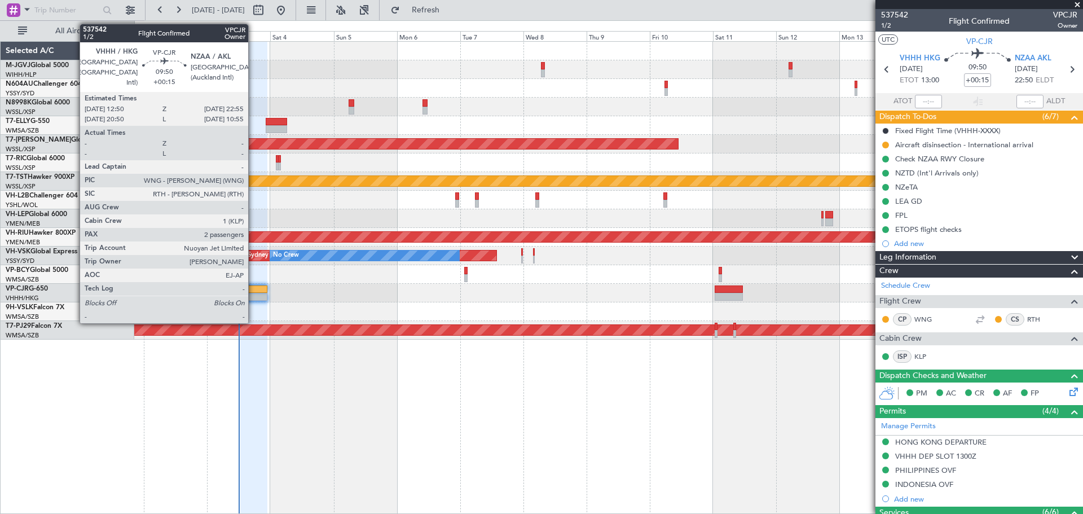
click at [253, 295] on div at bounding box center [253, 297] width 27 height 8
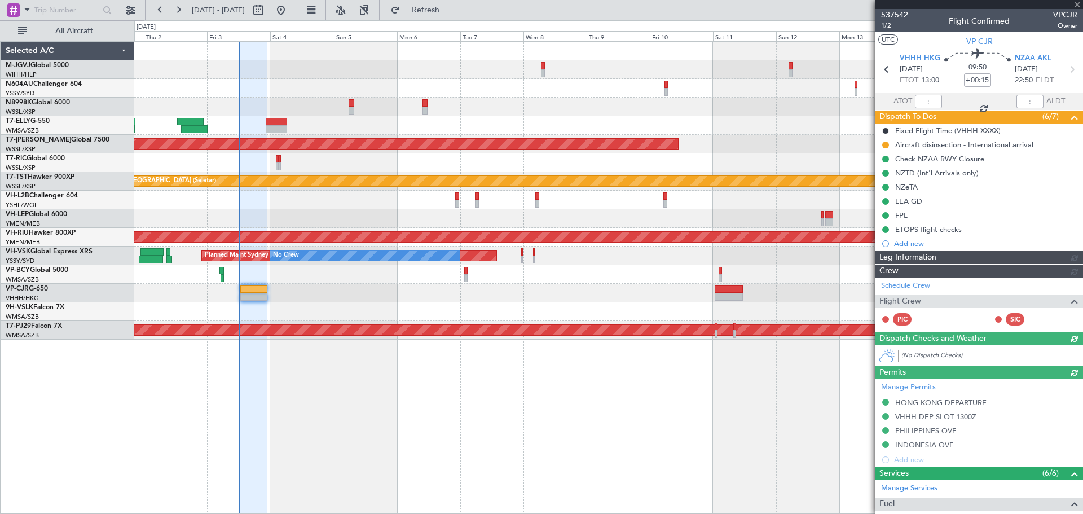
type input "[PERSON_NAME] (LEU)"
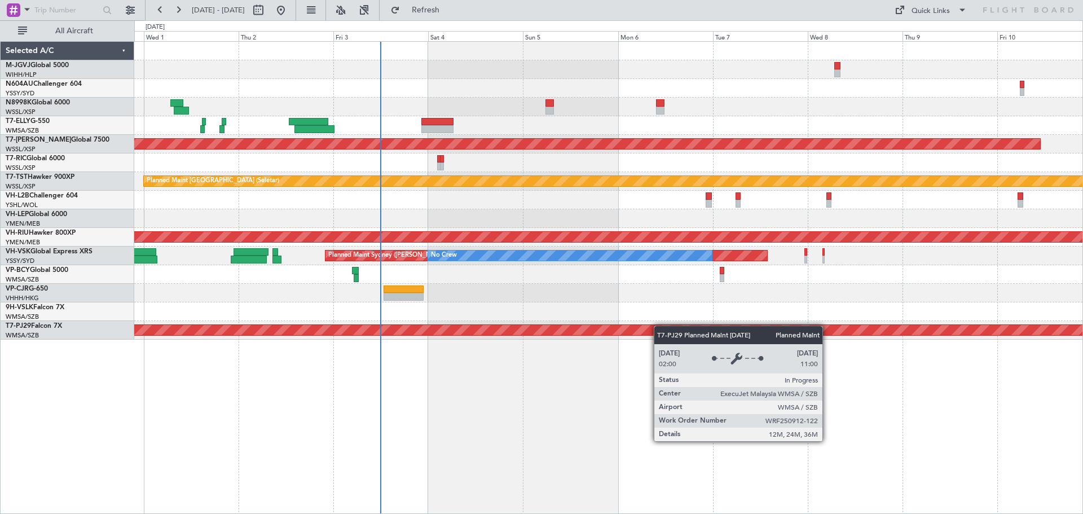
click at [586, 336] on div "Planned Maint [GEOGRAPHIC_DATA] (Seletar) Planned Maint [GEOGRAPHIC_DATA] (Sele…" at bounding box center [608, 191] width 948 height 298
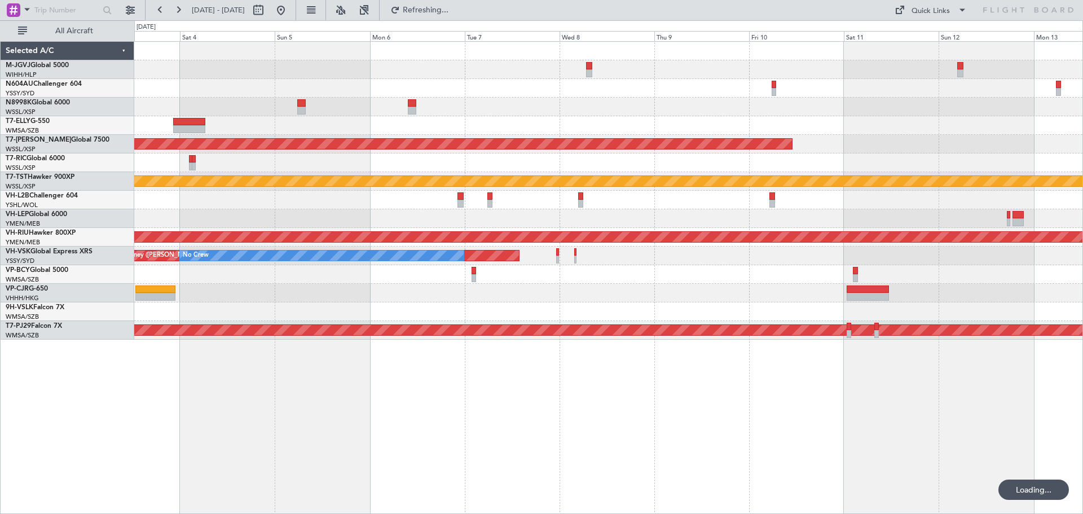
click at [474, 353] on div "Planned Maint [GEOGRAPHIC_DATA] (Seletar) Planned Maint [GEOGRAPHIC_DATA] (Sele…" at bounding box center [608, 277] width 949 height 473
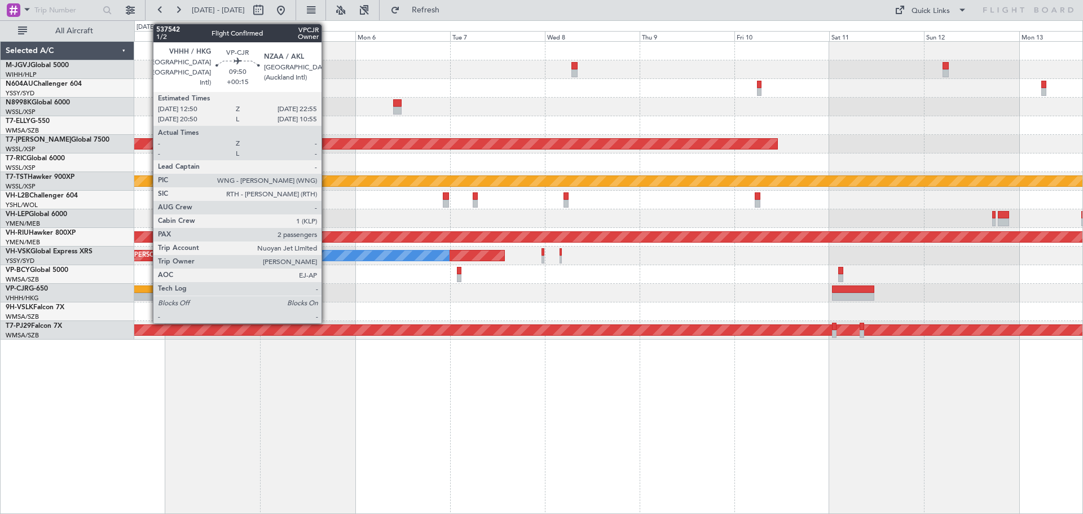
click at [147, 291] on div at bounding box center [141, 289] width 40 height 8
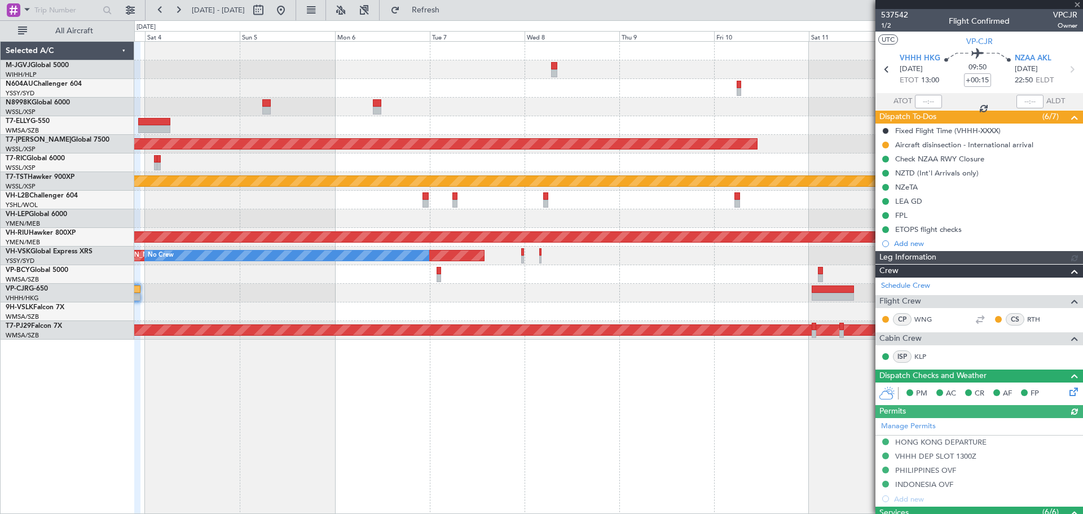
click at [762, 131] on div at bounding box center [608, 125] width 948 height 19
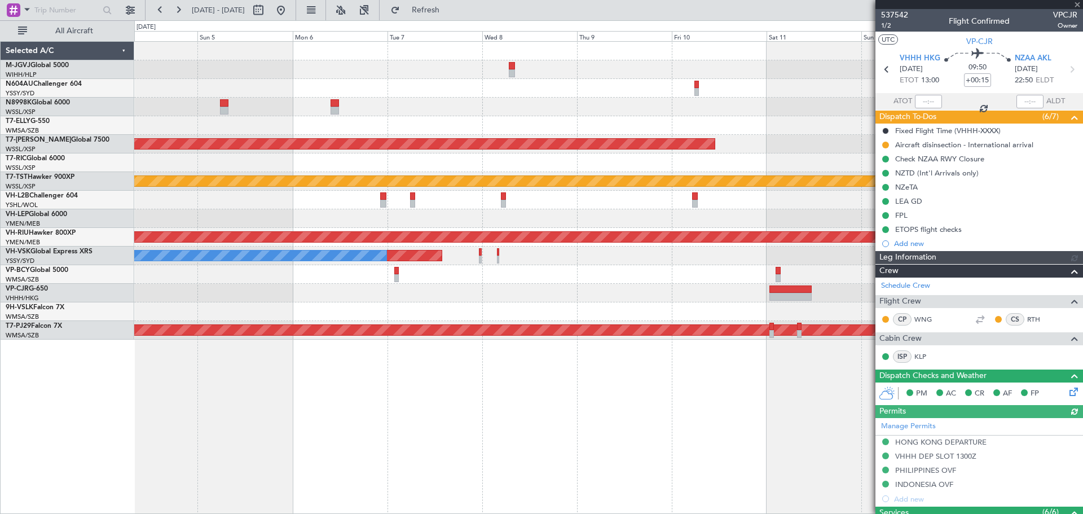
type input "[PERSON_NAME] (LEU)"
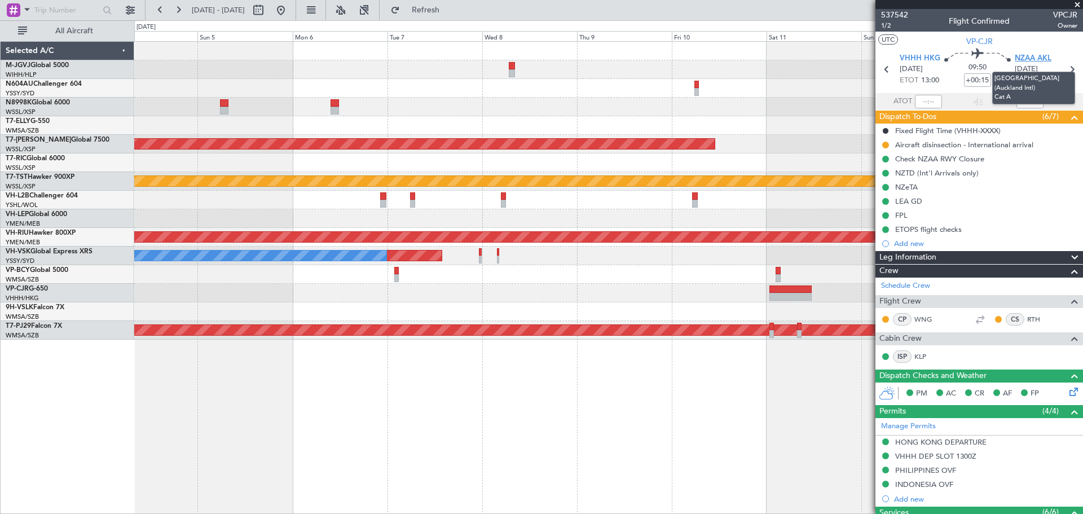
click at [1022, 62] on span "NZAA AKL" at bounding box center [1033, 58] width 37 height 11
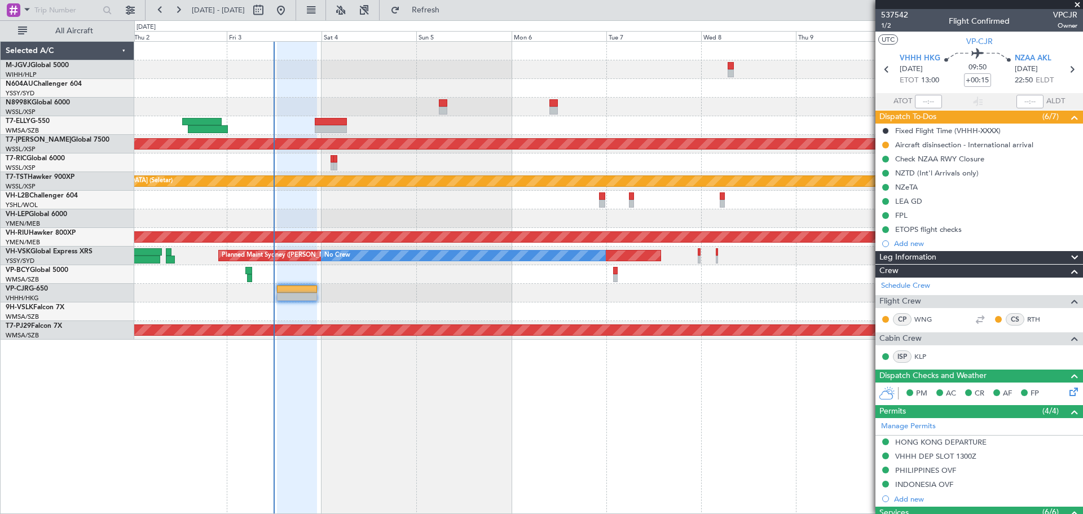
click at [506, 310] on div at bounding box center [608, 311] width 948 height 19
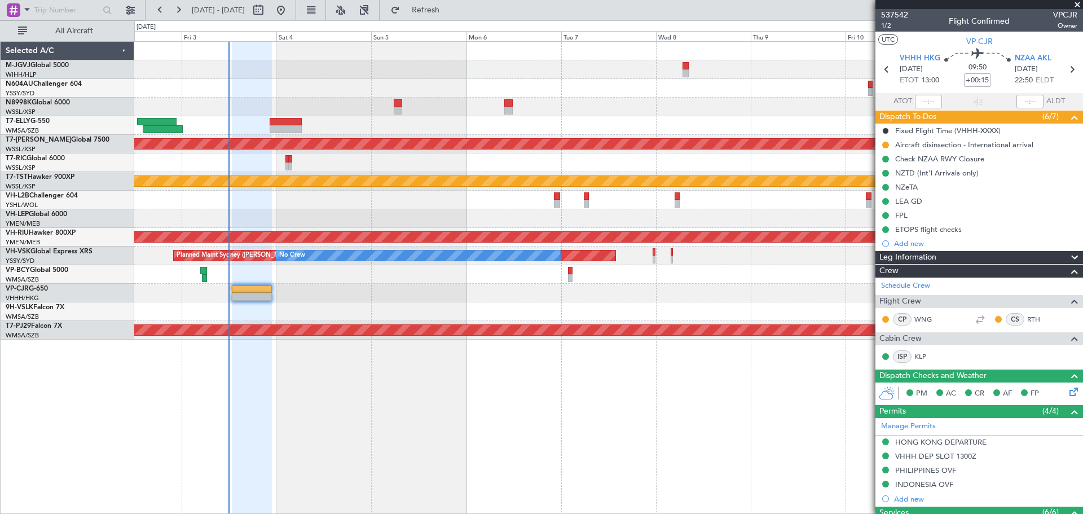
click at [732, 304] on div "Planned Maint Singapore (Seletar) Planned Maint Singapore (Seletar) Planned Mai…" at bounding box center [608, 191] width 948 height 298
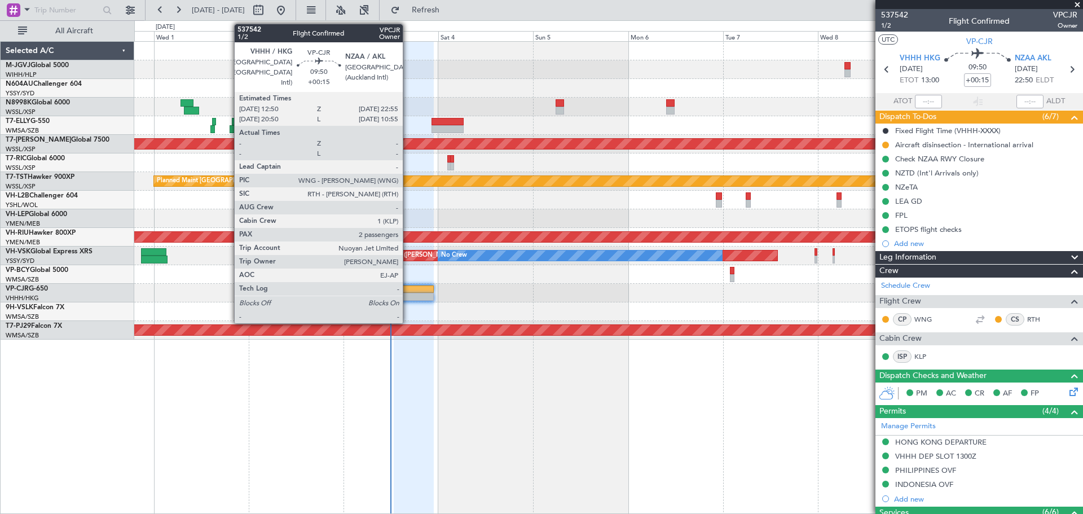
click at [408, 292] on div at bounding box center [414, 289] width 40 height 8
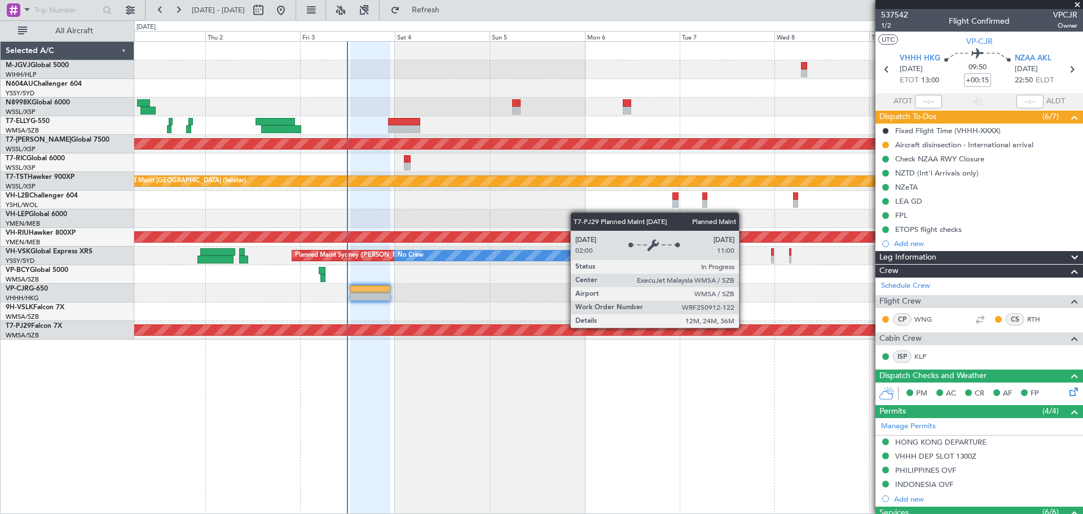
click at [702, 321] on div "Planned Maint [GEOGRAPHIC_DATA] (Sultan [PERSON_NAME] [PERSON_NAME] - Subang)" at bounding box center [608, 330] width 948 height 19
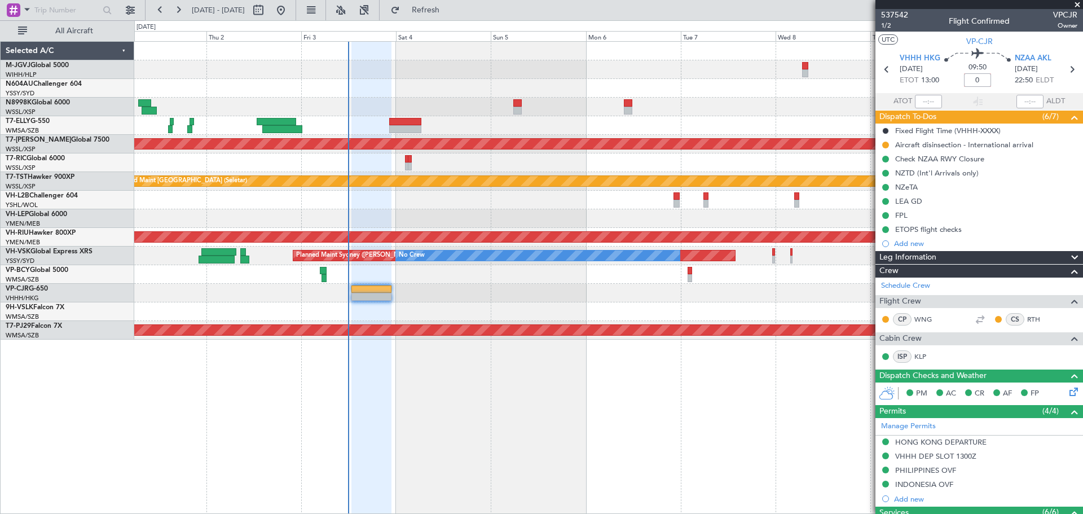
type input "+00:00"
click at [970, 82] on input at bounding box center [977, 80] width 27 height 14
type input "+00:15"
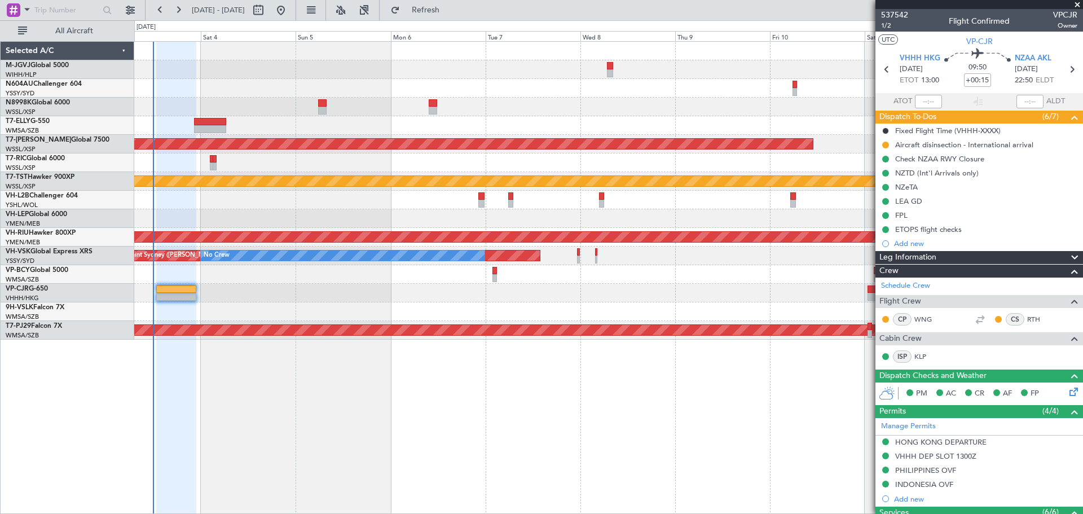
click at [563, 321] on div "Planned Maint [GEOGRAPHIC_DATA] (Seletar) Planned Maint [GEOGRAPHIC_DATA] (Sele…" at bounding box center [608, 191] width 948 height 298
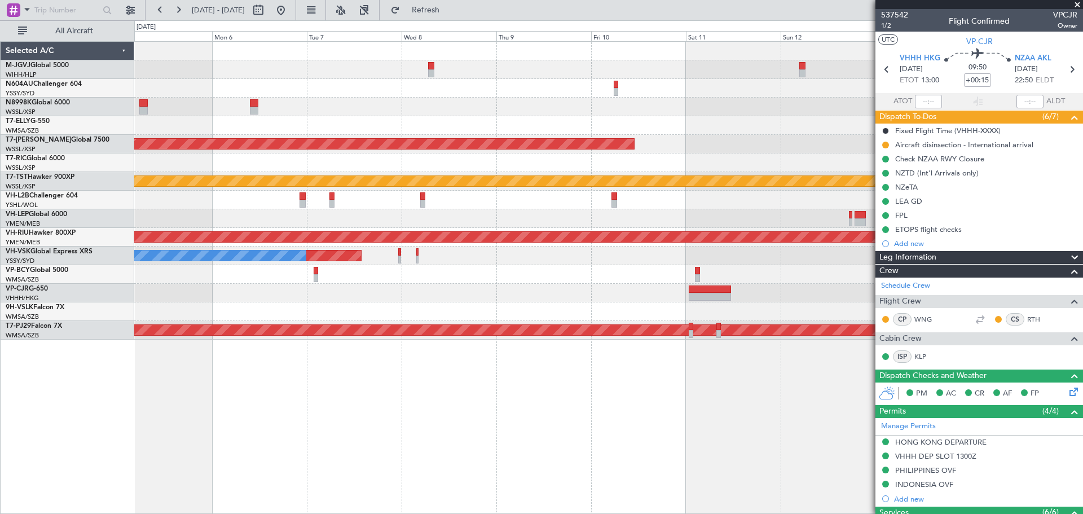
click at [515, 294] on div at bounding box center [608, 293] width 948 height 19
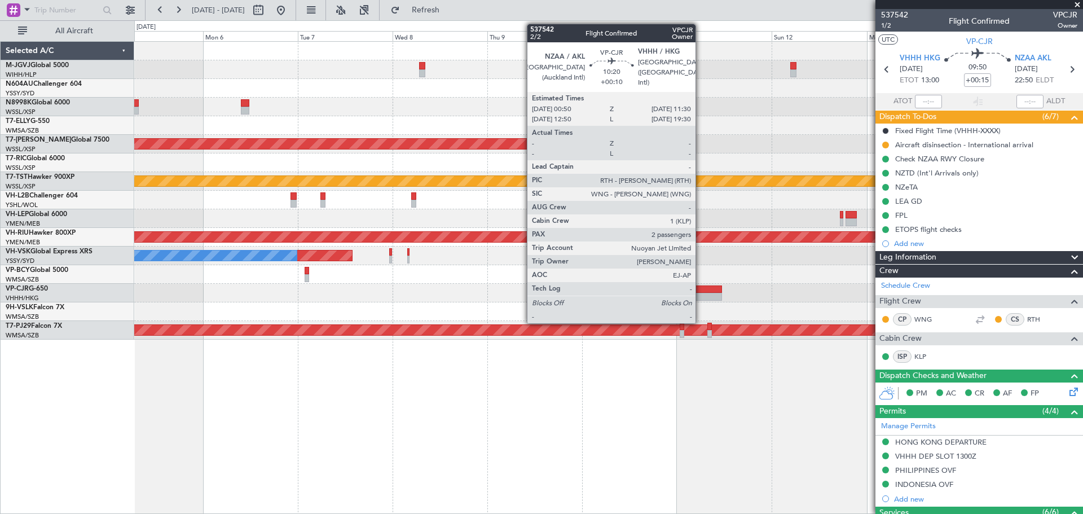
click at [701, 296] on div at bounding box center [701, 297] width 42 height 8
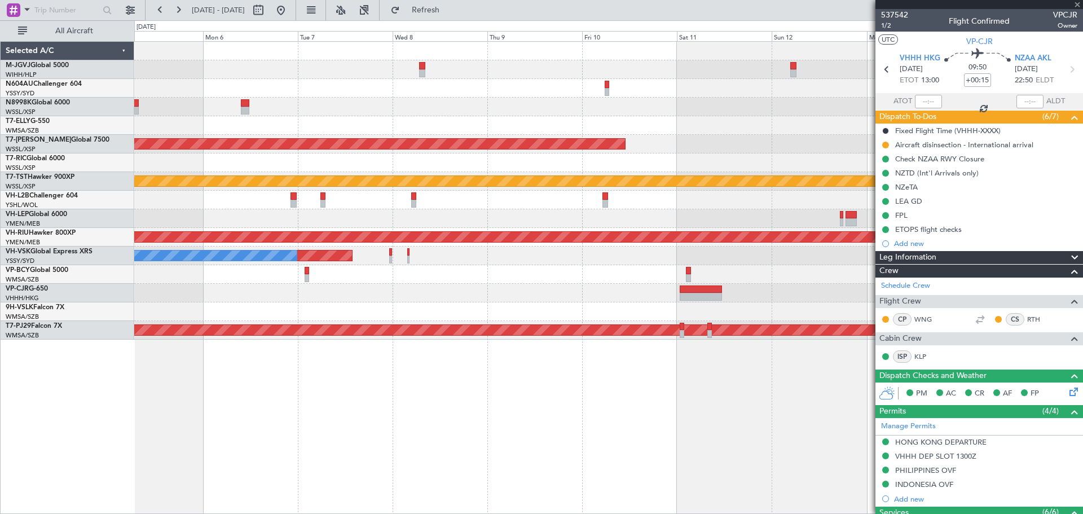
type input "+00:10"
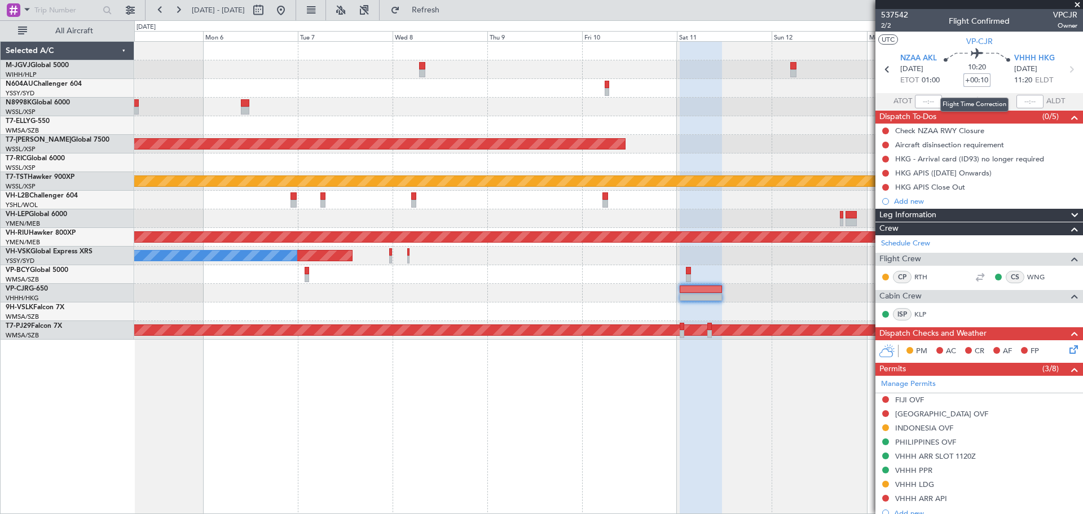
click at [974, 82] on input "+00:10" at bounding box center [977, 80] width 27 height 14
type input "+00:00"
click at [971, 81] on input at bounding box center [977, 80] width 27 height 14
type input "+00:10"
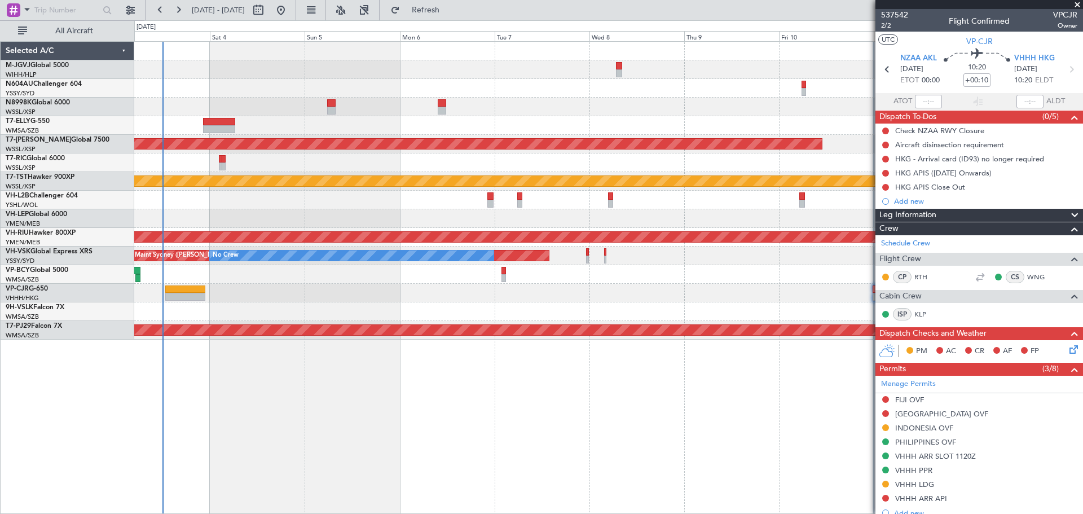
click at [677, 306] on div at bounding box center [608, 311] width 948 height 19
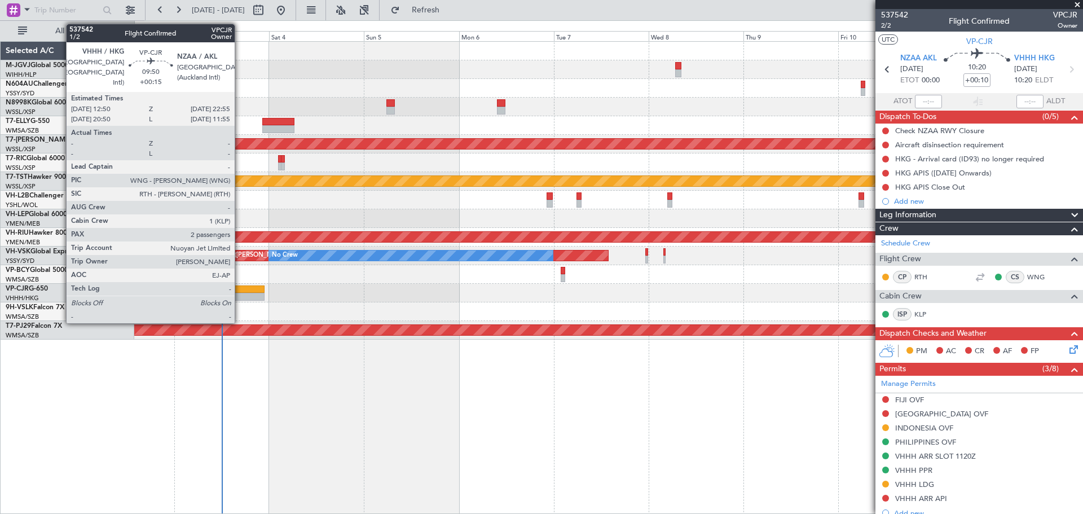
click at [240, 291] on div at bounding box center [245, 289] width 40 height 8
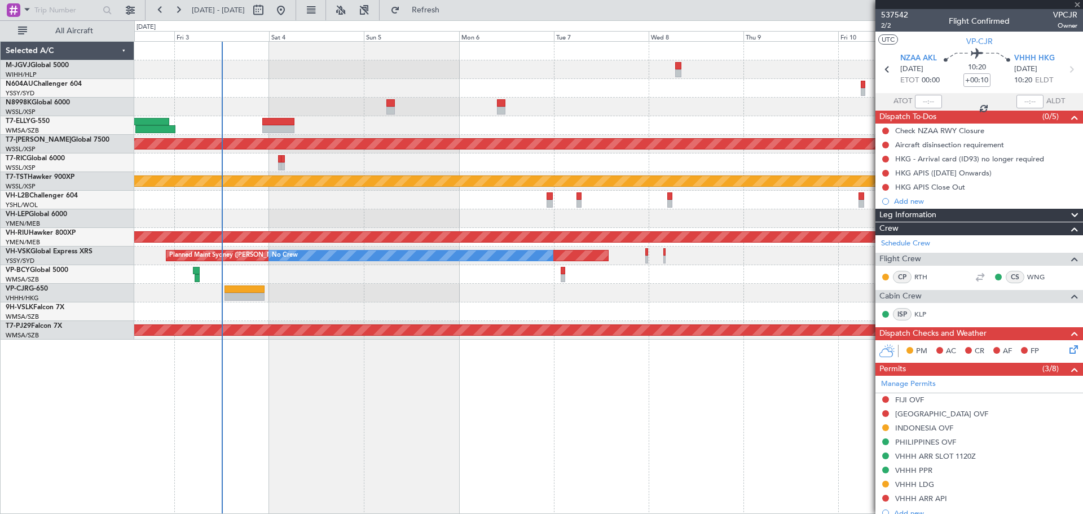
type input "+00:15"
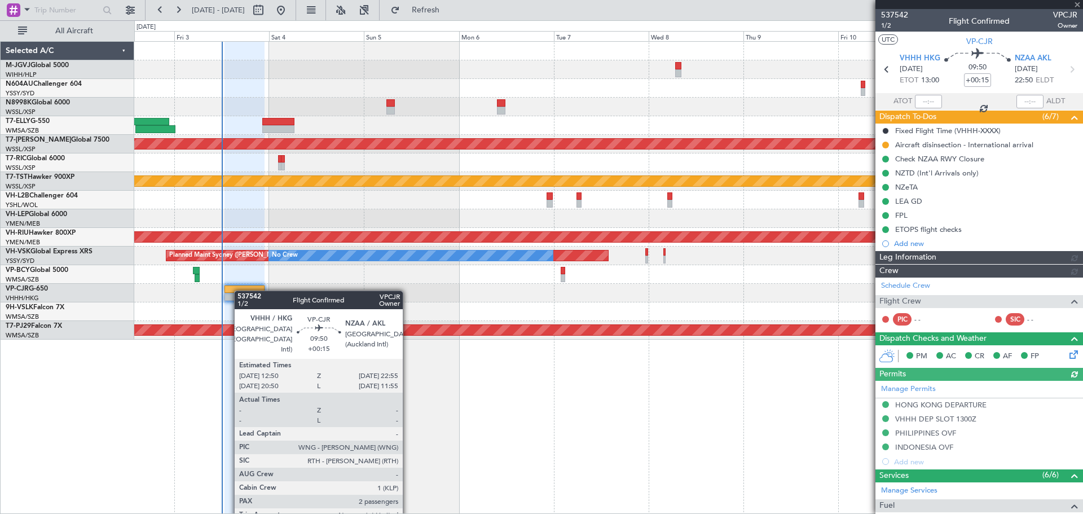
type input "[PERSON_NAME] (LEU)"
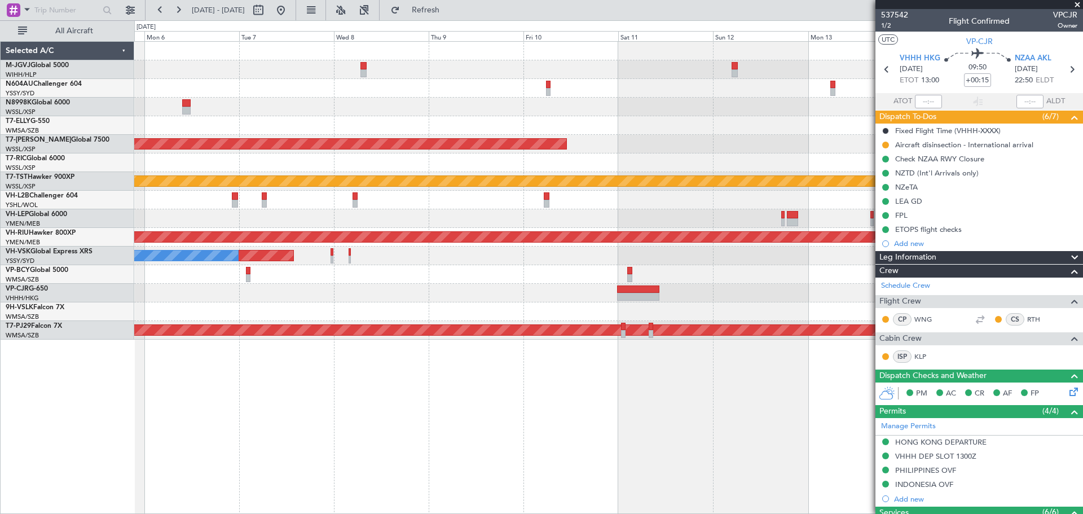
click at [437, 311] on div "Planned Maint [GEOGRAPHIC_DATA] (Seletar) Planned Maint [GEOGRAPHIC_DATA] (Sele…" at bounding box center [608, 191] width 948 height 298
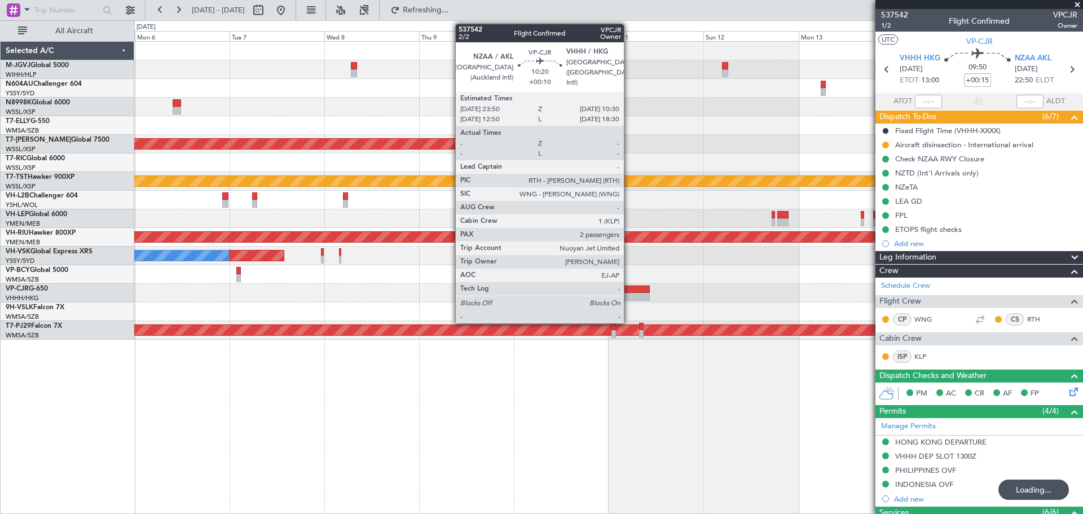
click at [629, 292] on div at bounding box center [629, 289] width 42 height 8
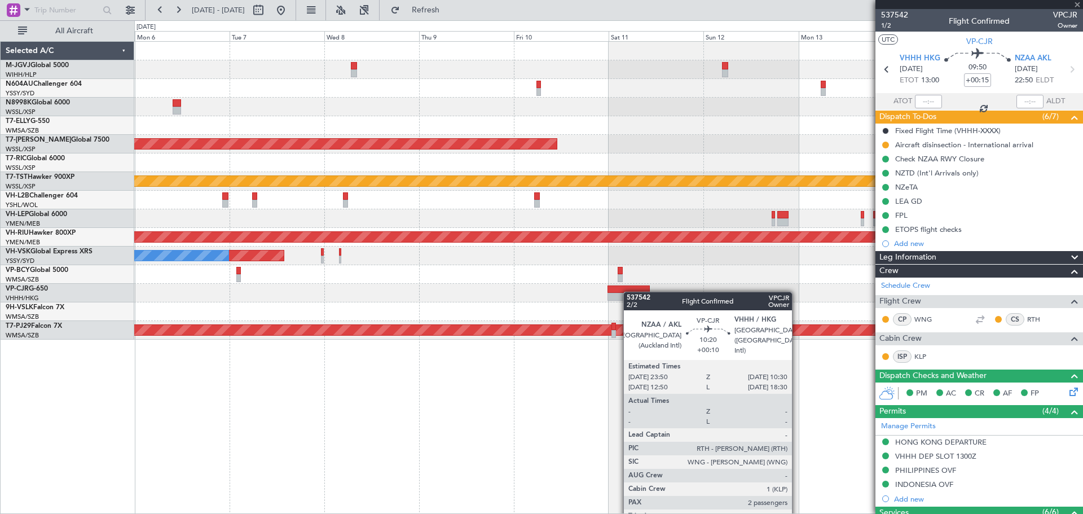
type input "+00:10"
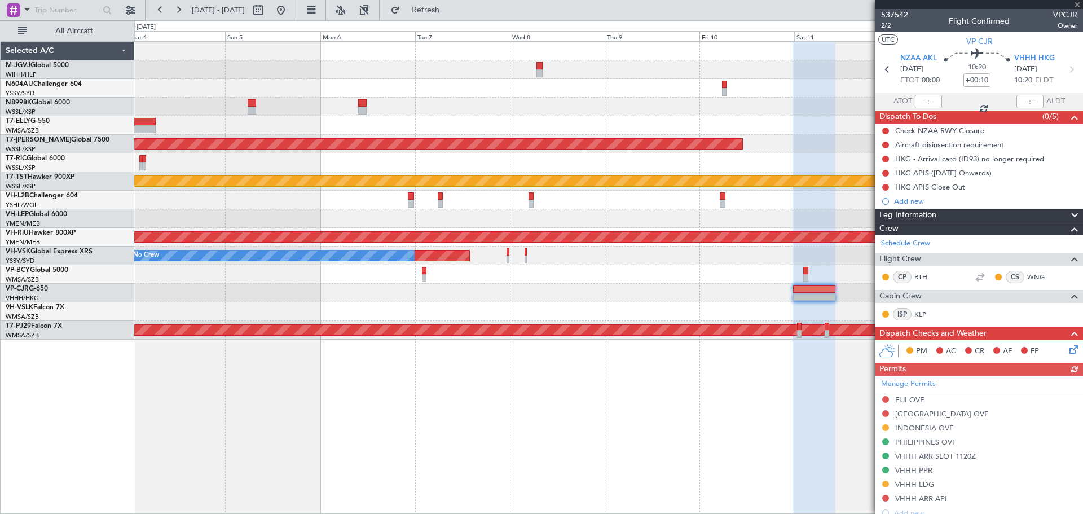
click at [720, 288] on div at bounding box center [608, 293] width 948 height 19
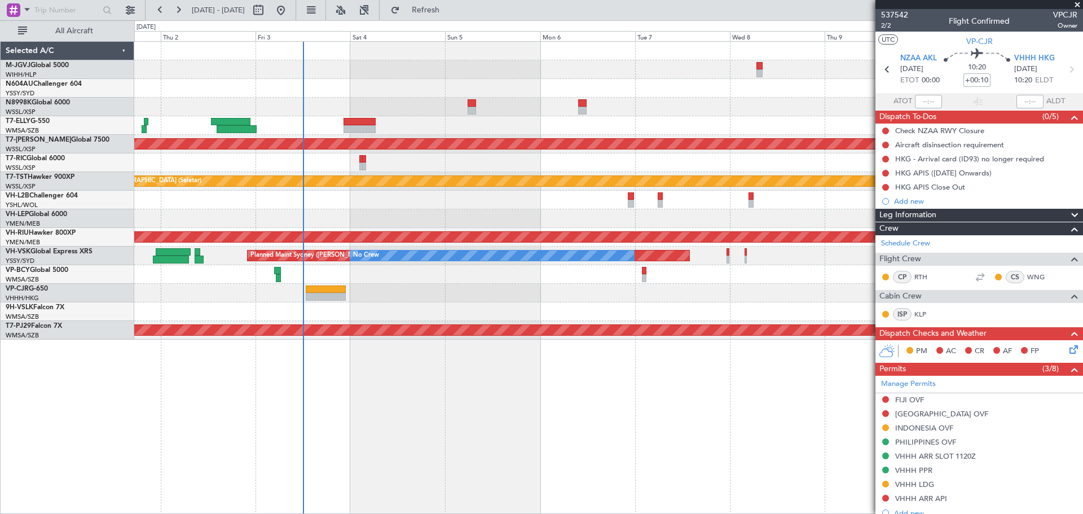
click at [620, 306] on div at bounding box center [608, 311] width 948 height 19
click at [531, 308] on div at bounding box center [608, 311] width 948 height 19
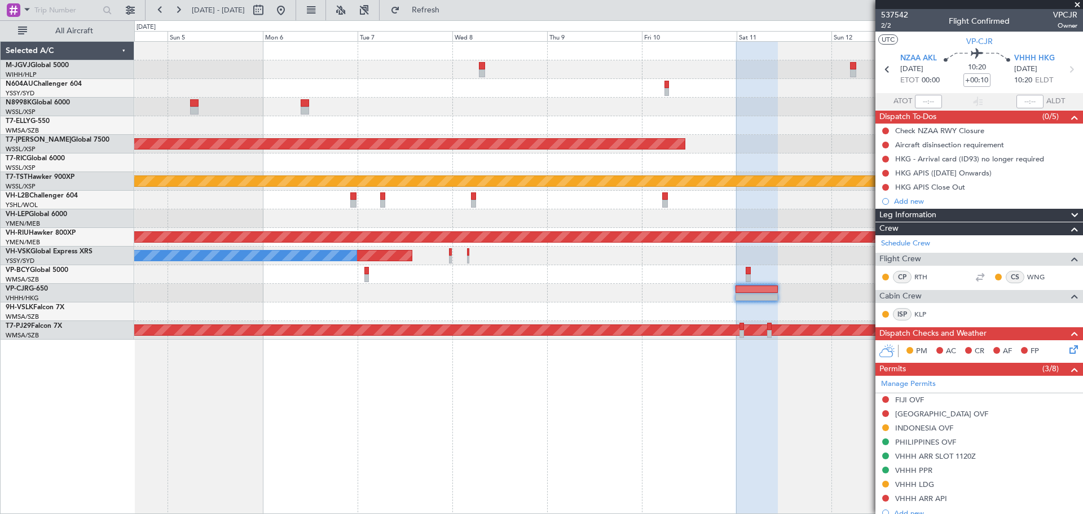
click at [761, 308] on div "Planned Maint [GEOGRAPHIC_DATA] (Seletar) Planned Maint [GEOGRAPHIC_DATA] (Sele…" at bounding box center [608, 191] width 948 height 298
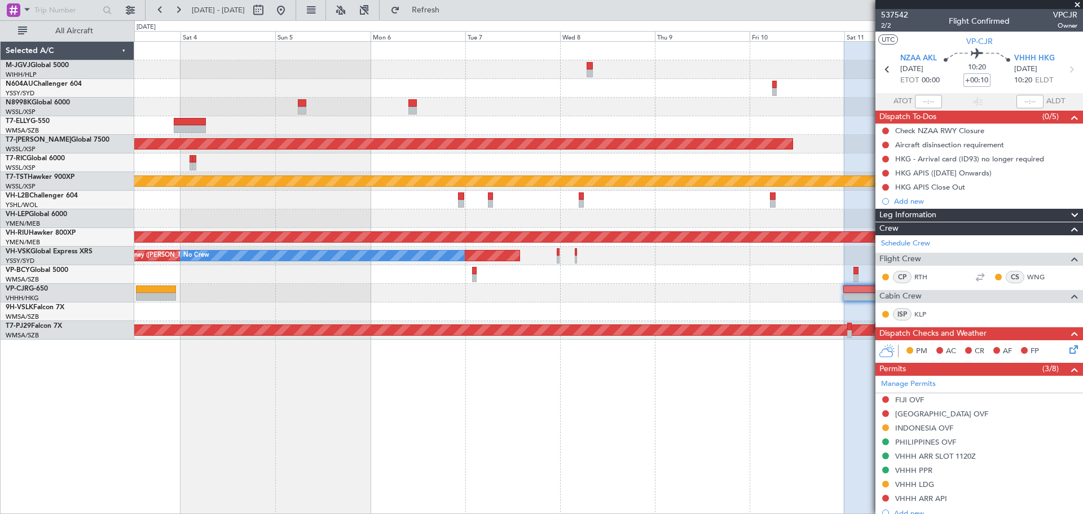
click at [650, 299] on div at bounding box center [608, 293] width 948 height 19
